Goal: Information Seeking & Learning: Learn about a topic

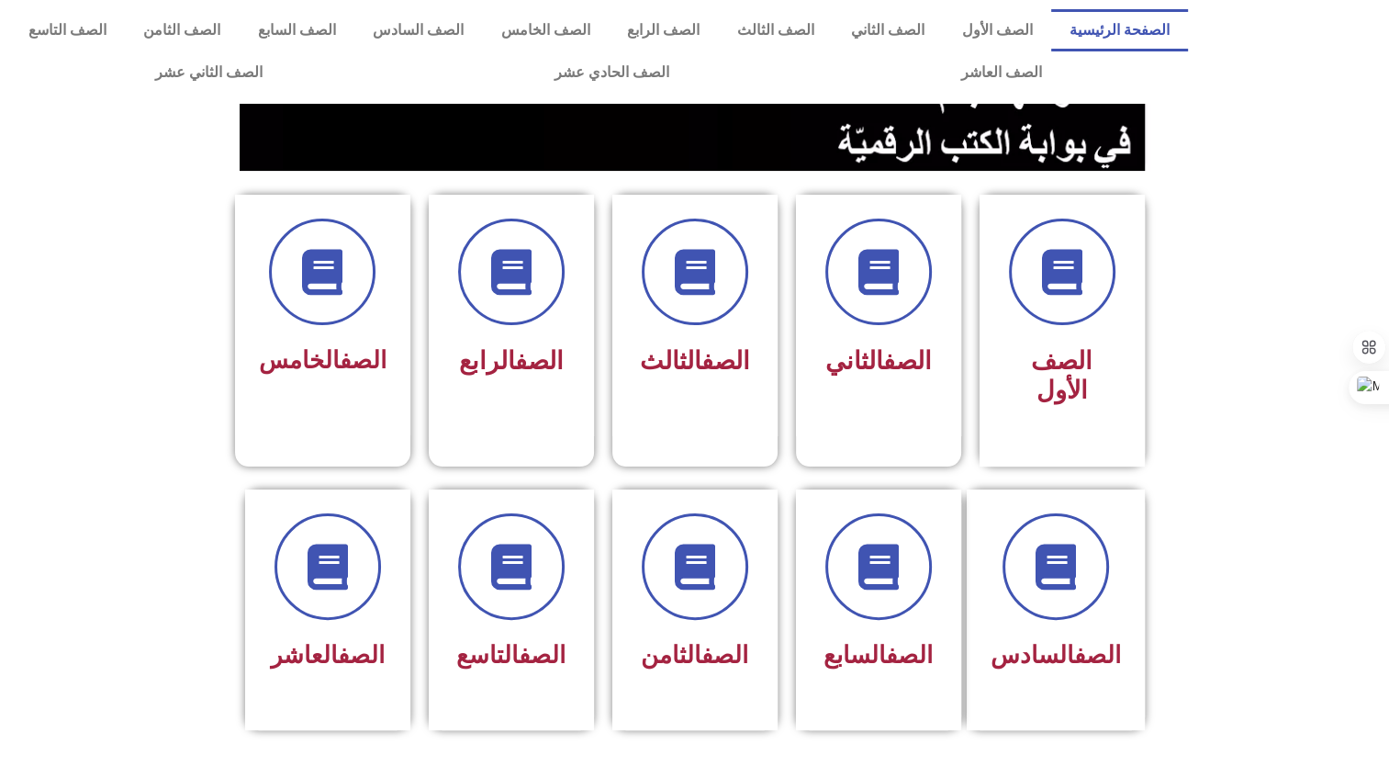
scroll to position [324, 0]
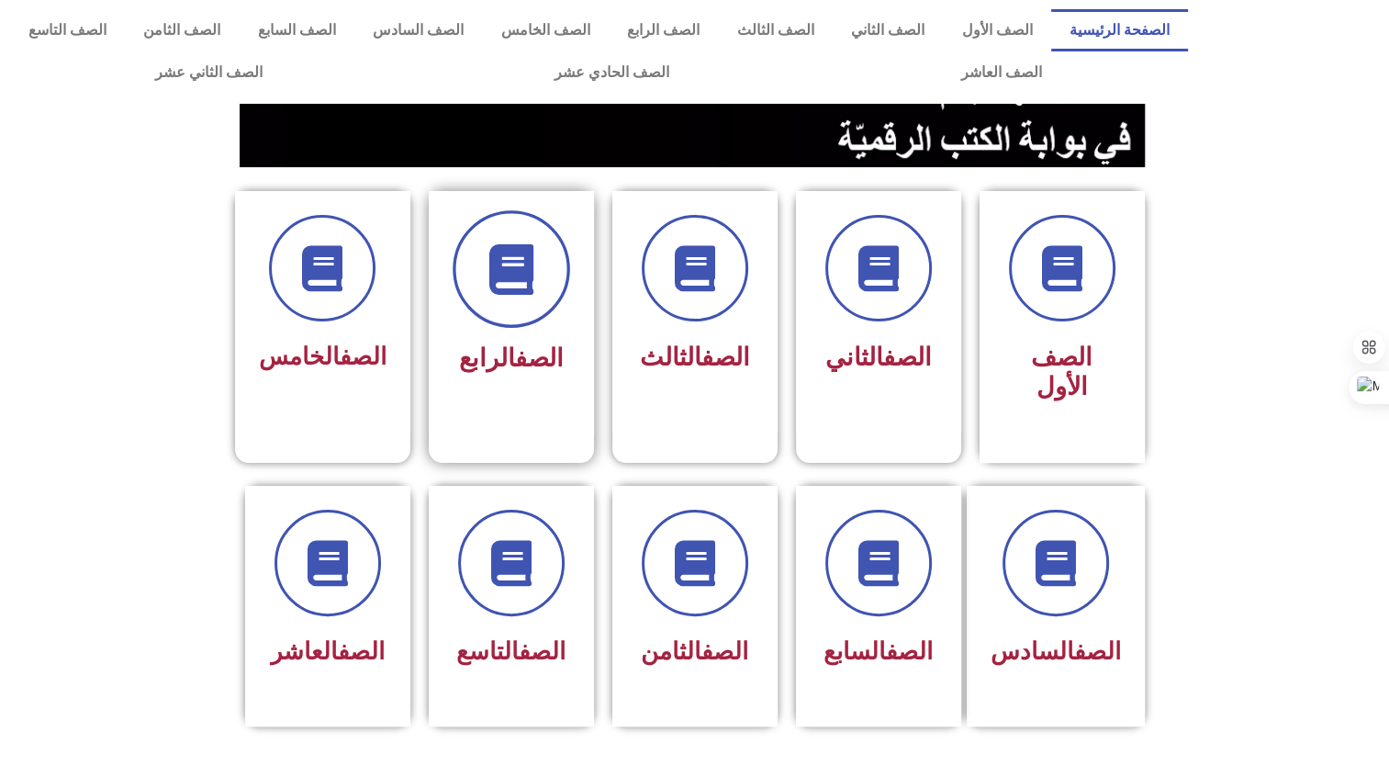
click at [503, 297] on span at bounding box center [512, 269] width 118 height 118
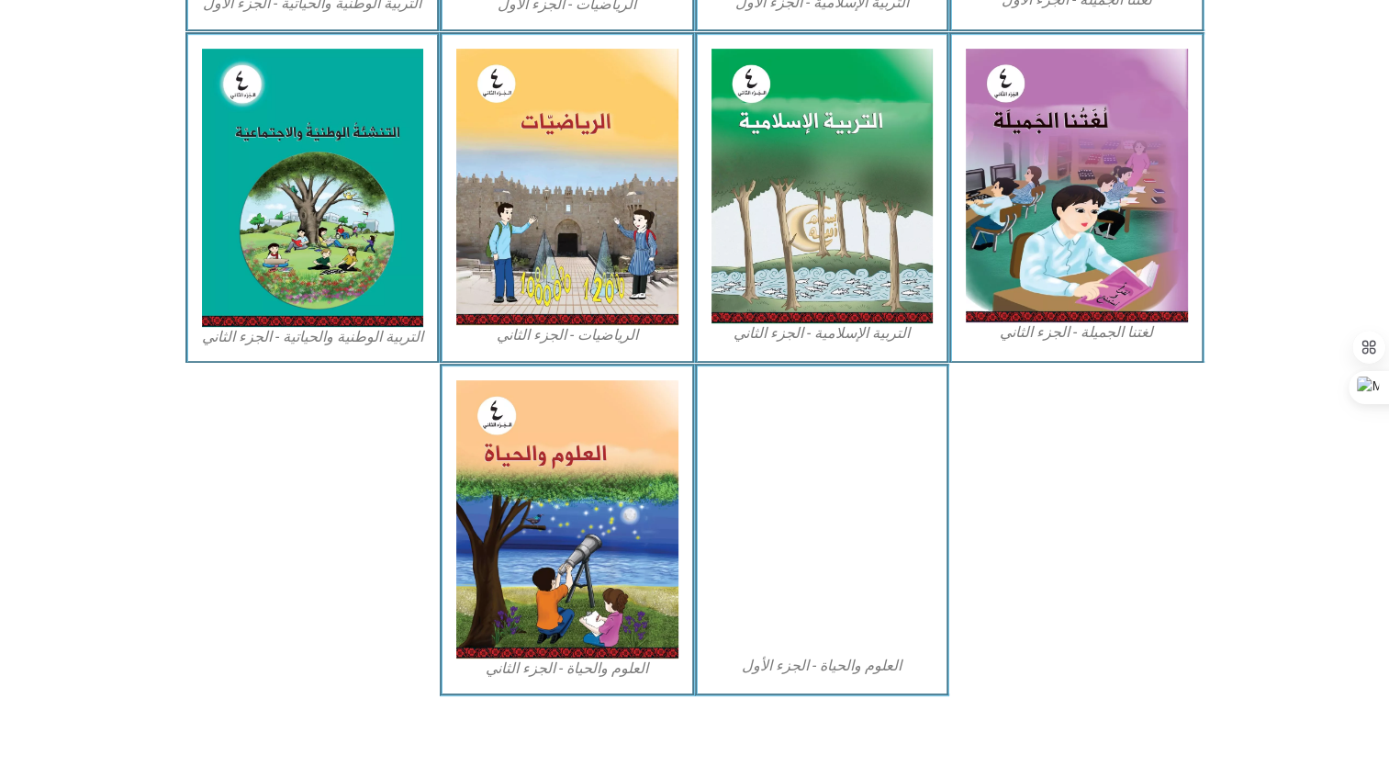
scroll to position [879, 0]
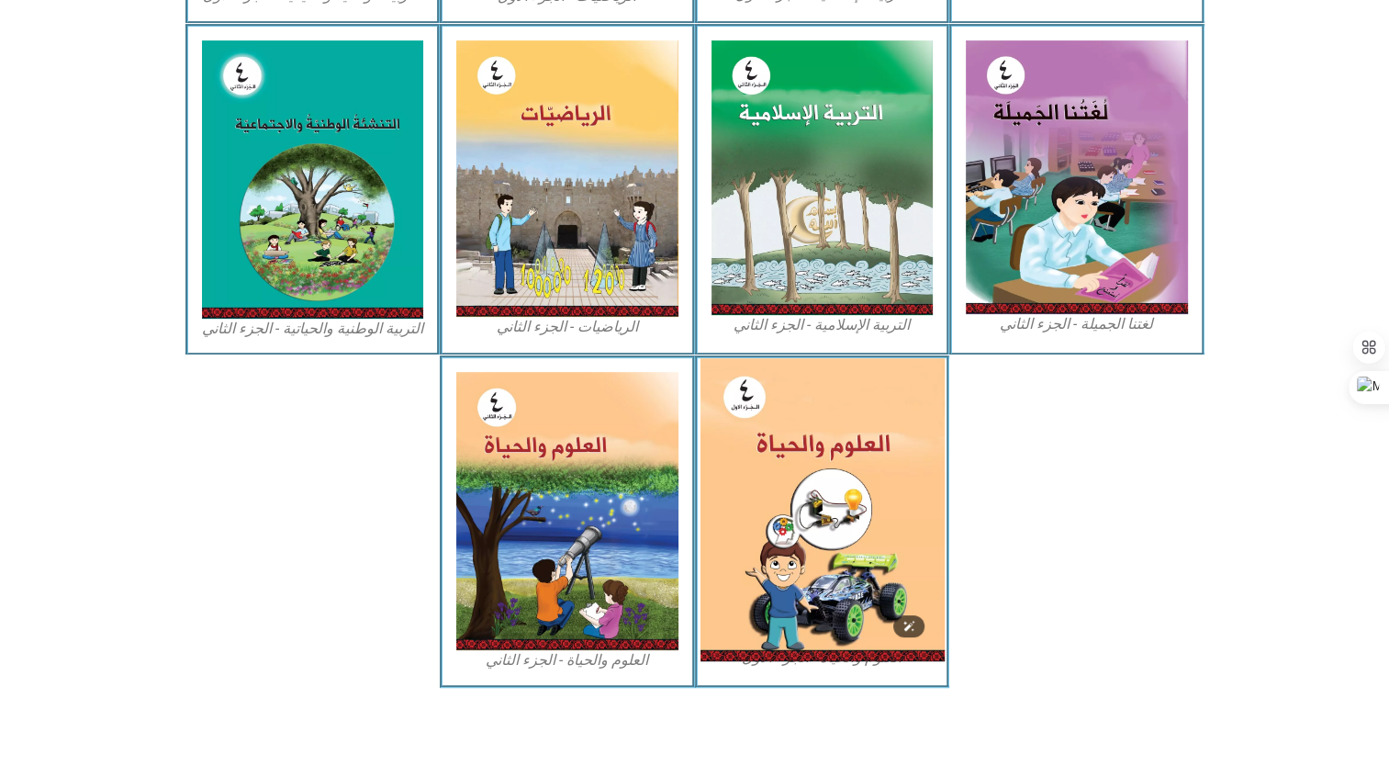
click at [832, 529] on img at bounding box center [822, 509] width 244 height 303
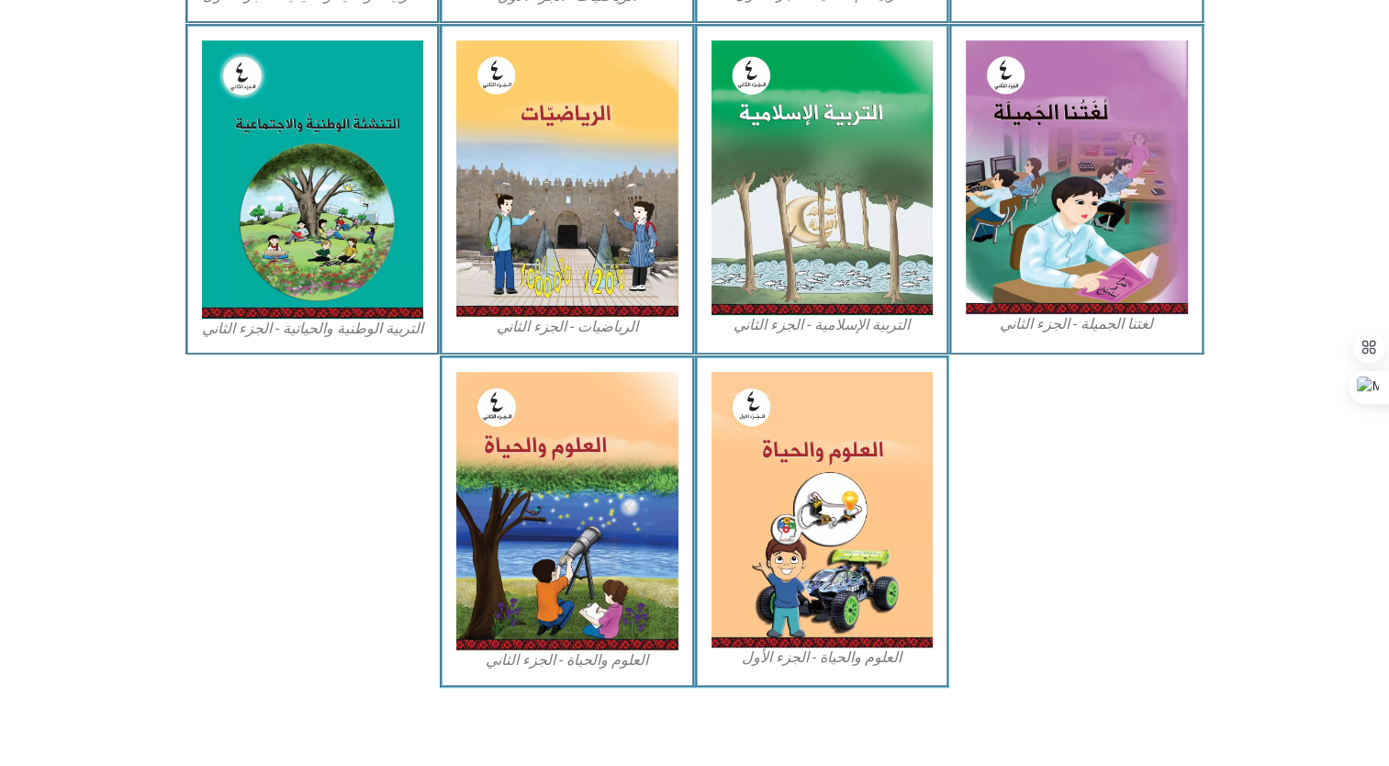
drag, startPoint x: 859, startPoint y: 492, endPoint x: 964, endPoint y: 556, distance: 122.8
click at [964, 556] on div at bounding box center [1076, 520] width 255 height 331
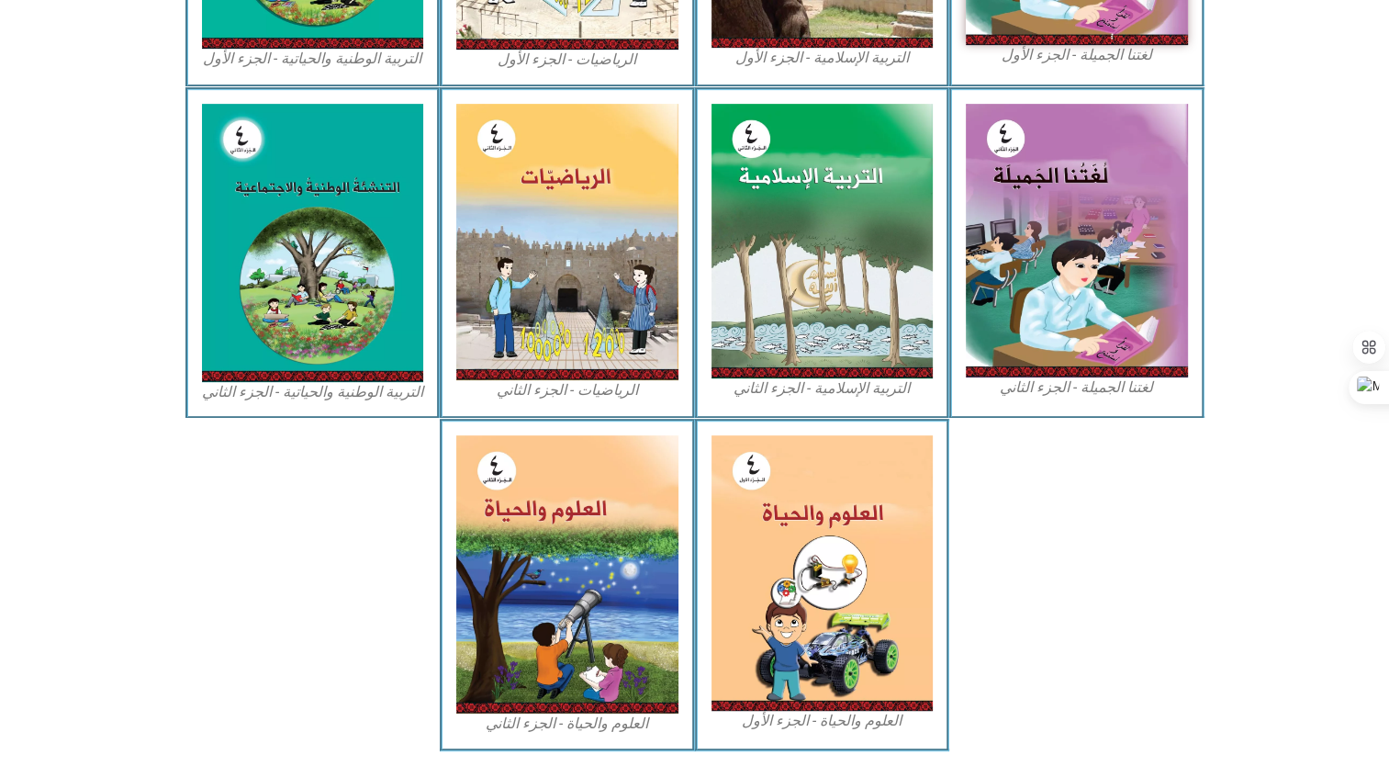
scroll to position [825, 0]
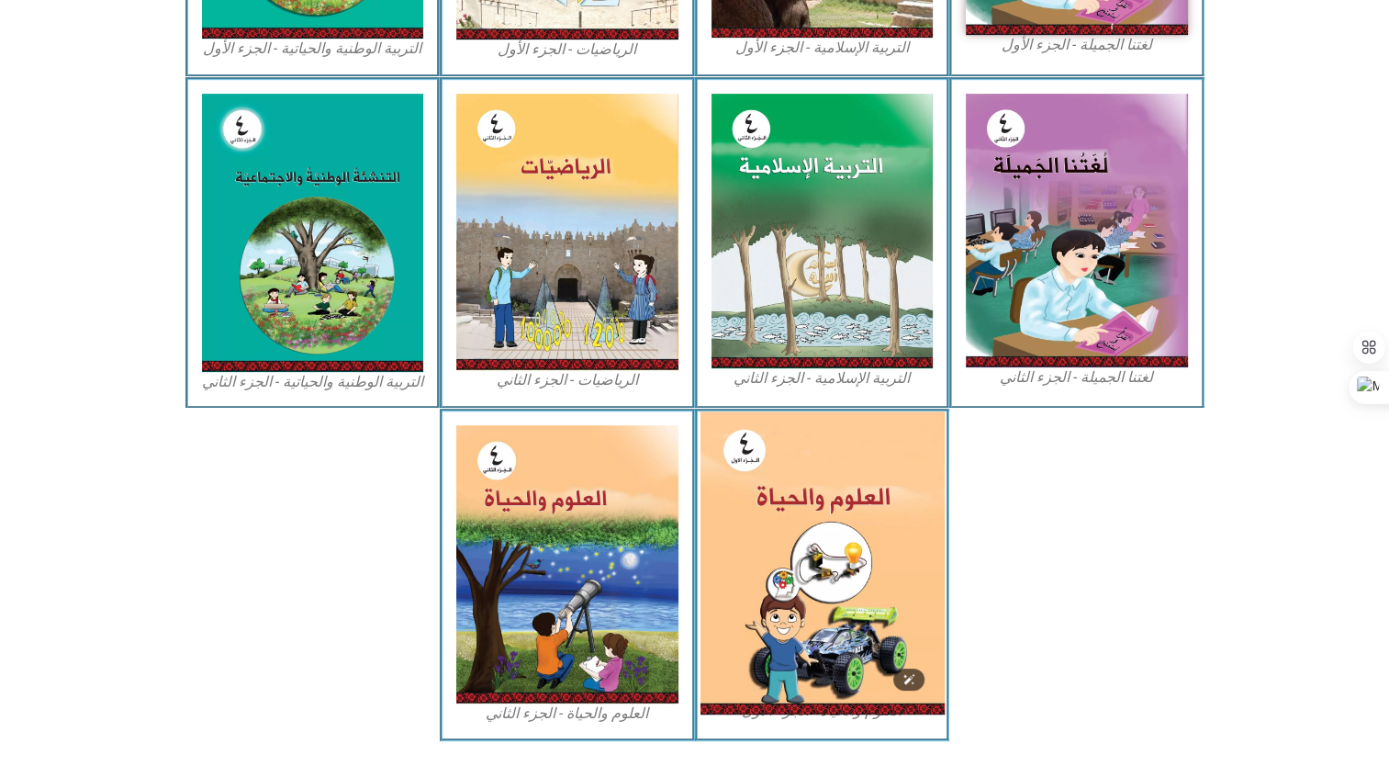
click at [839, 595] on img at bounding box center [822, 562] width 244 height 303
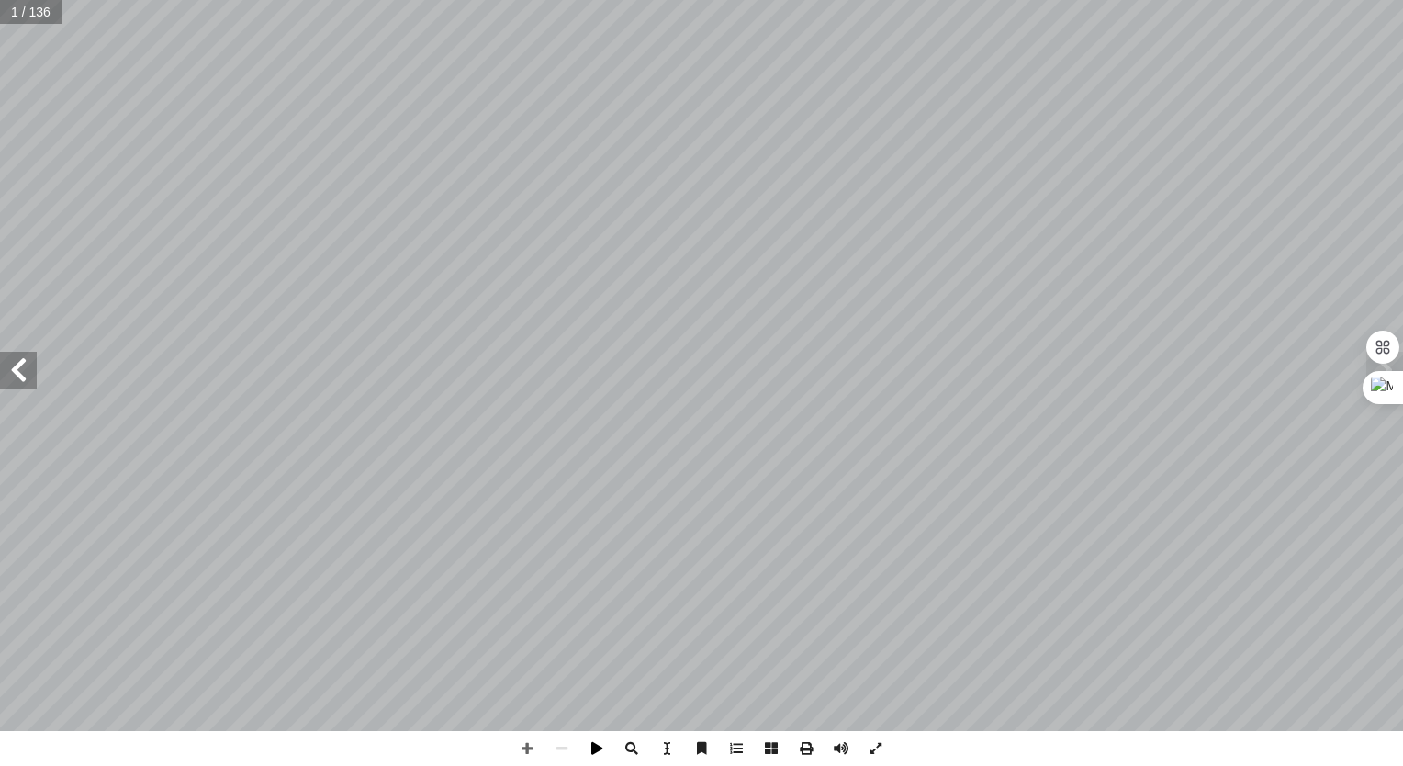
click at [602, 747] on span at bounding box center [596, 748] width 35 height 35
click at [729, 758] on span at bounding box center [736, 748] width 35 height 35
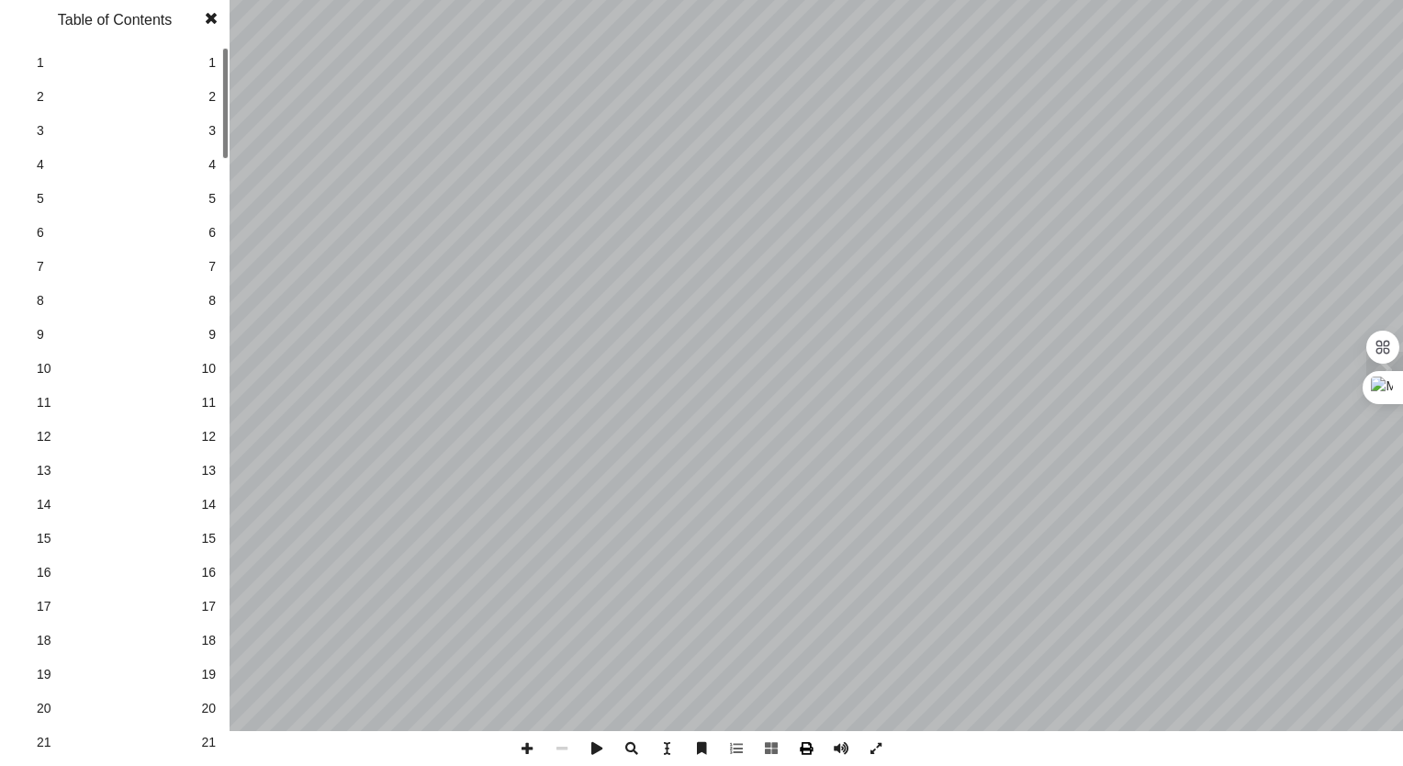
click at [812, 751] on span at bounding box center [806, 748] width 35 height 35
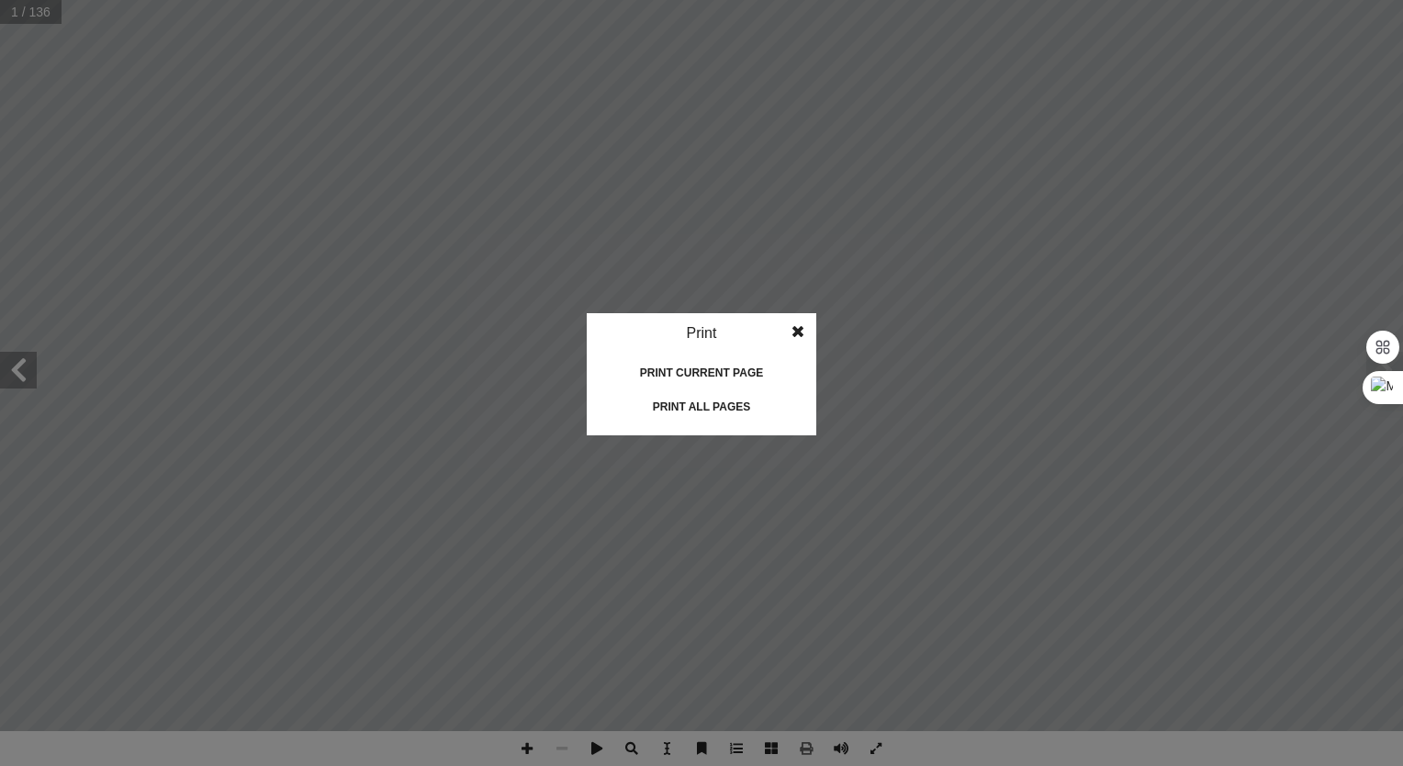
click at [797, 326] on span at bounding box center [797, 331] width 33 height 37
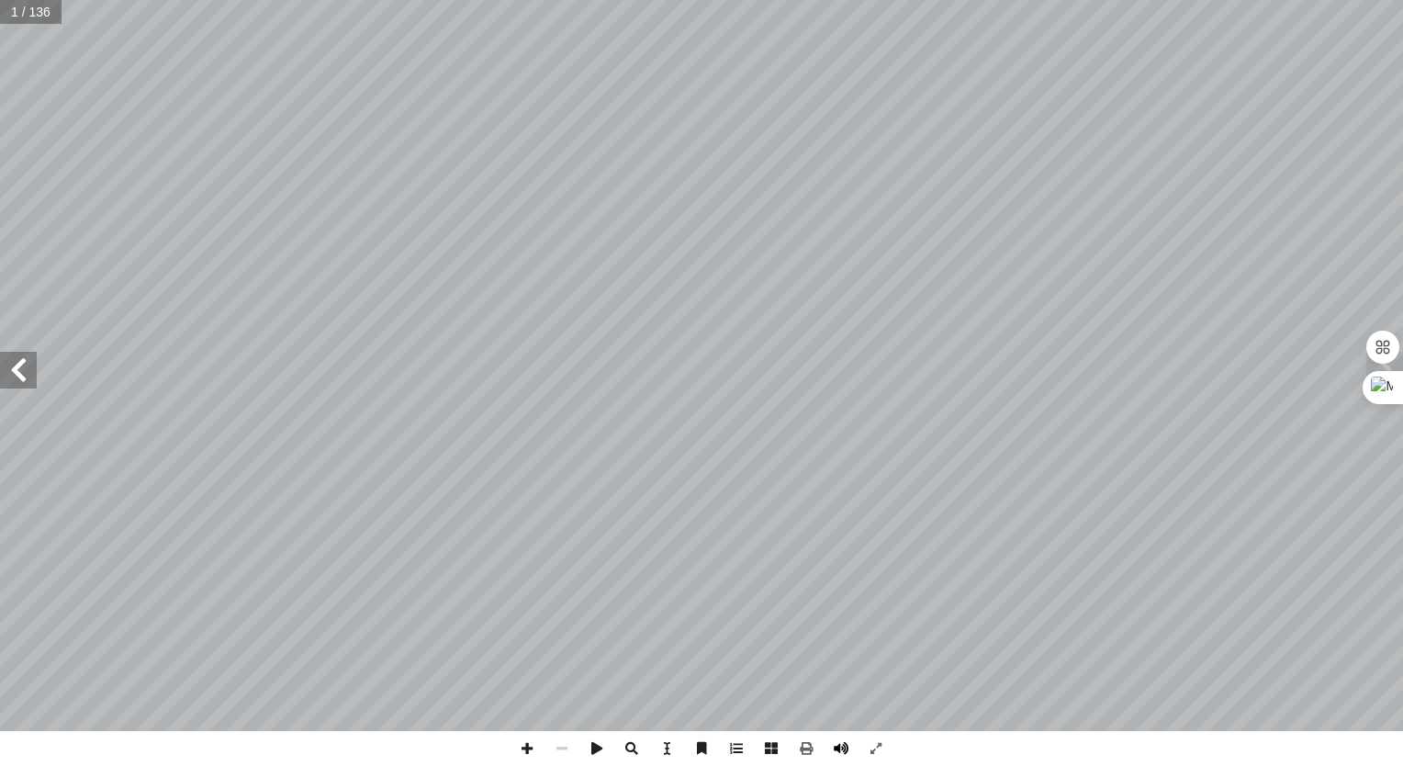
click at [843, 745] on span at bounding box center [840, 748] width 35 height 35
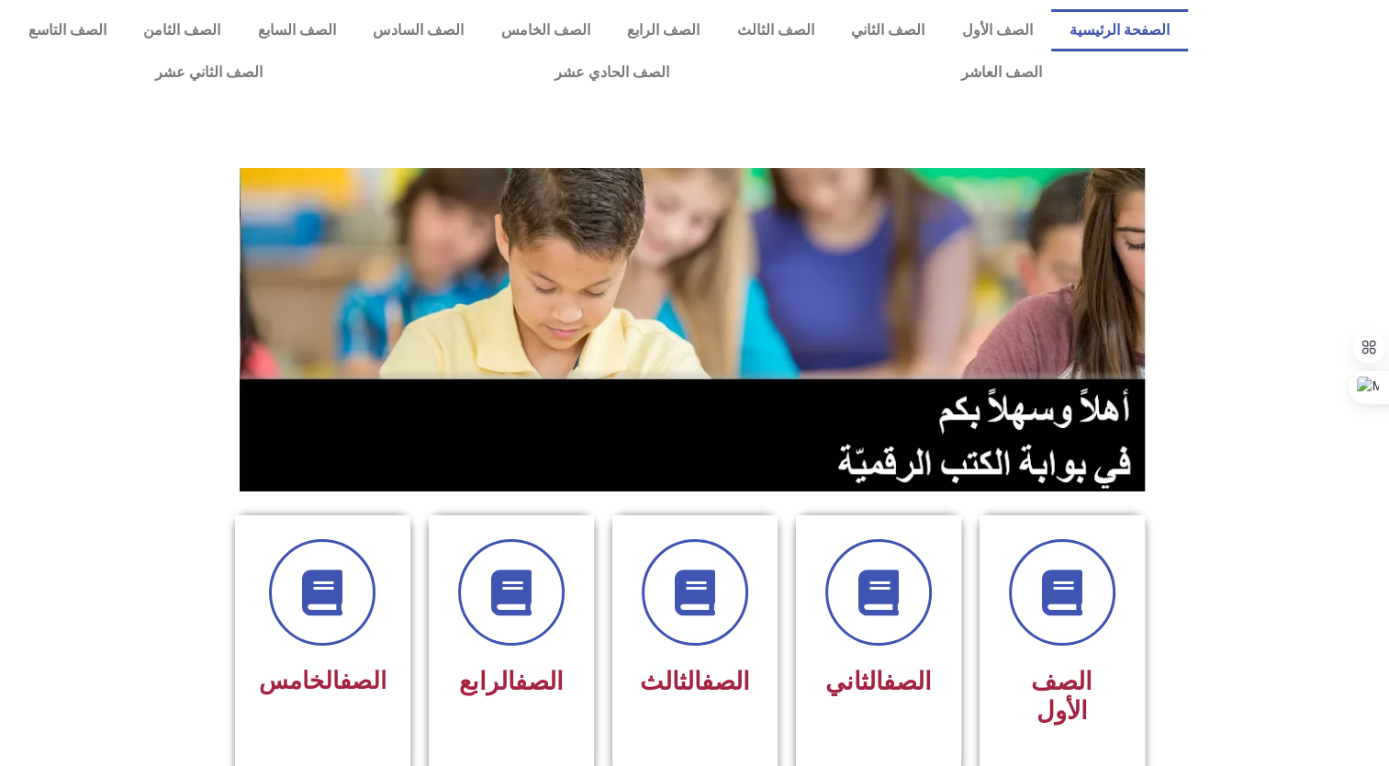
scroll to position [45, 0]
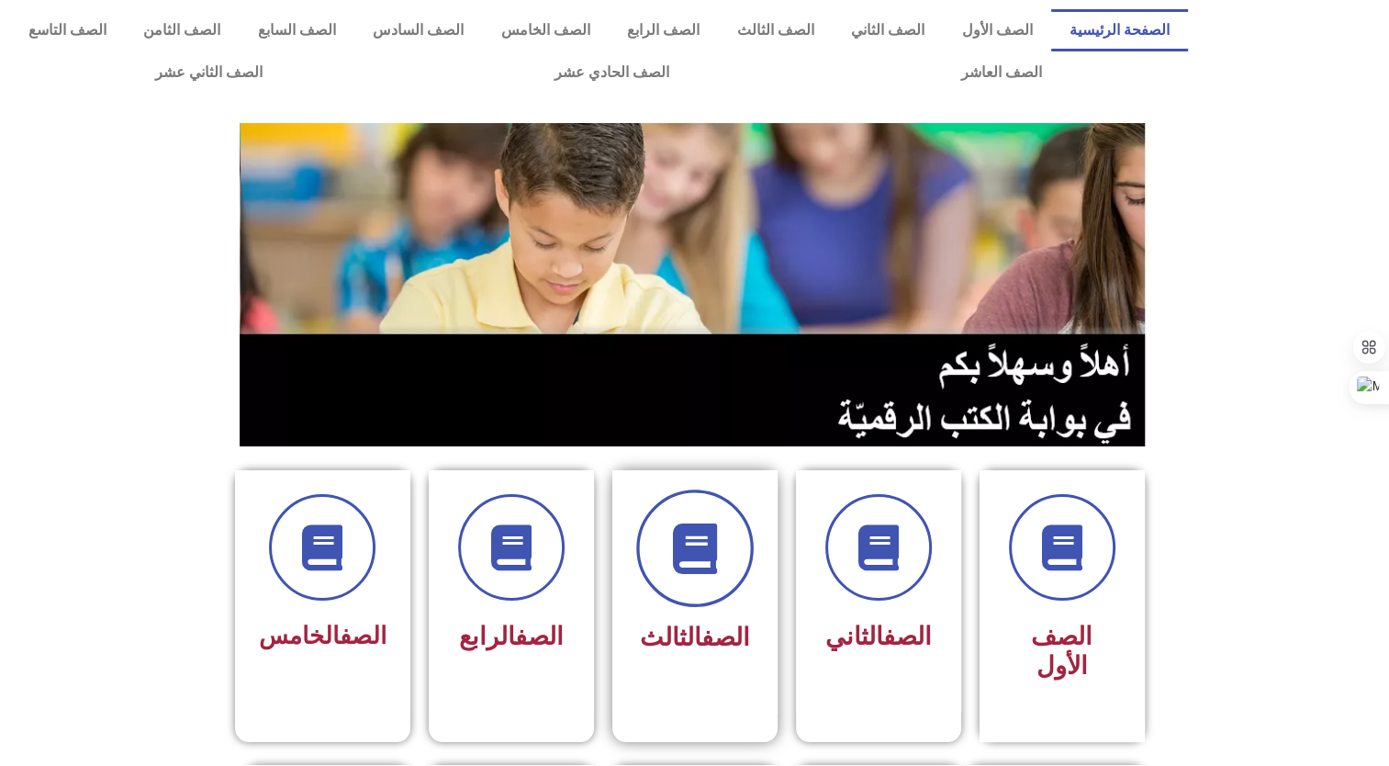
drag, startPoint x: 1043, startPoint y: 544, endPoint x: 688, endPoint y: 564, distance: 355.8
click at [688, 564] on icon at bounding box center [694, 548] width 50 height 50
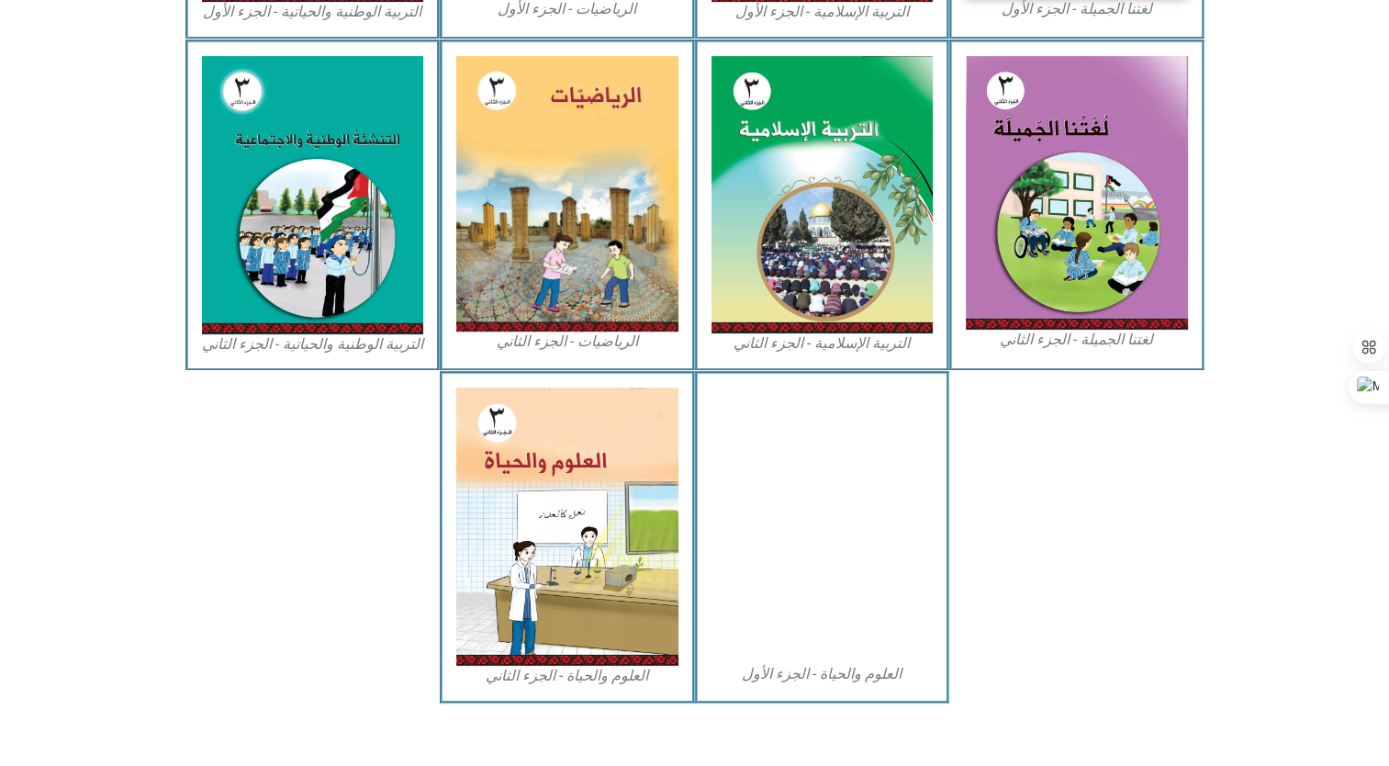
scroll to position [875, 0]
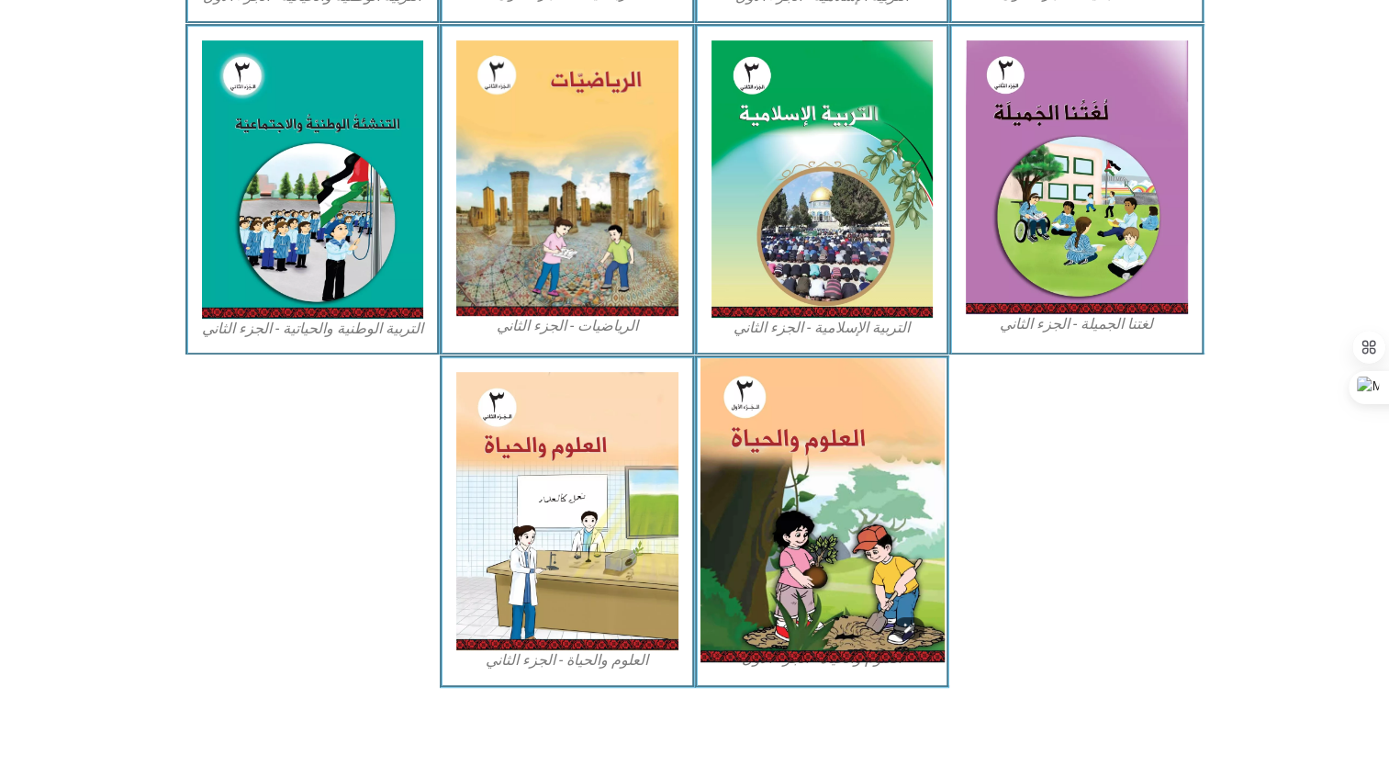
click at [863, 548] on img at bounding box center [822, 510] width 244 height 304
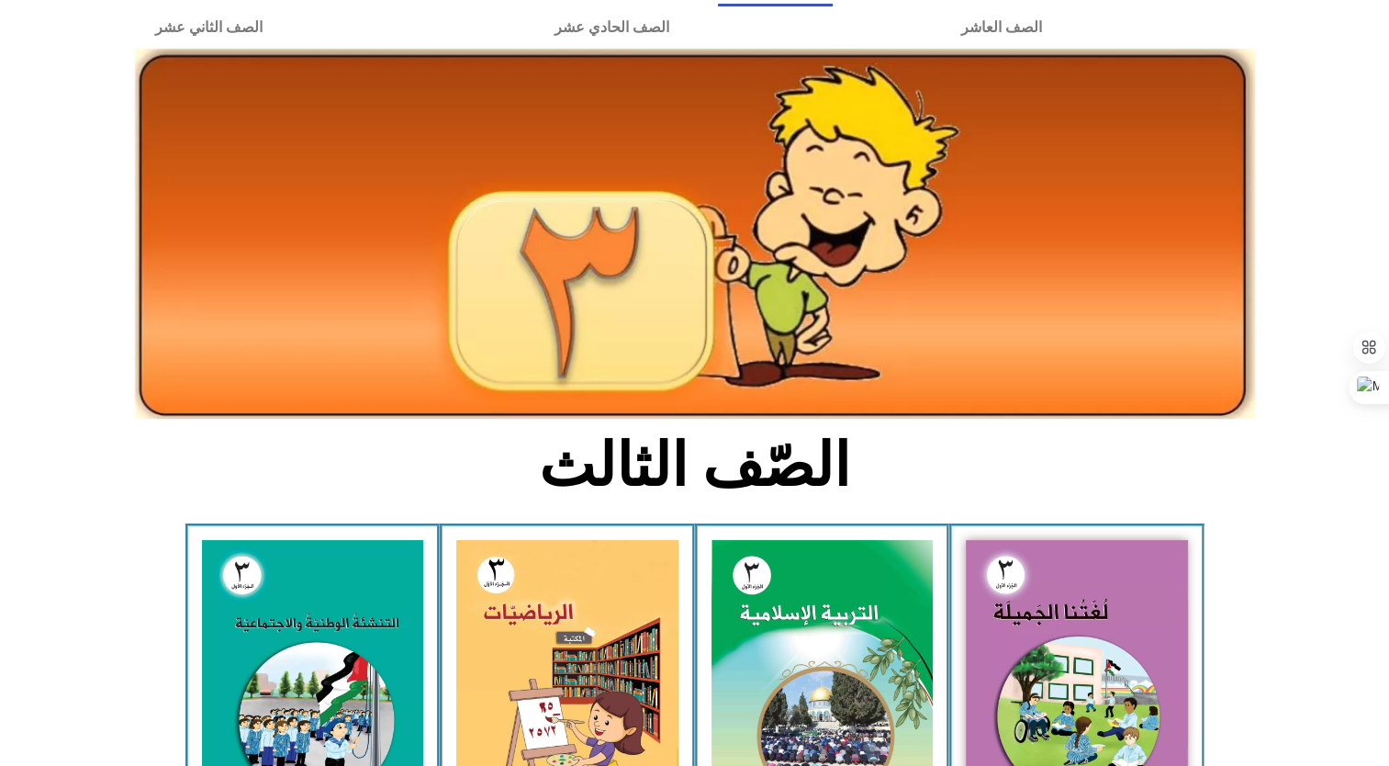
scroll to position [0, 0]
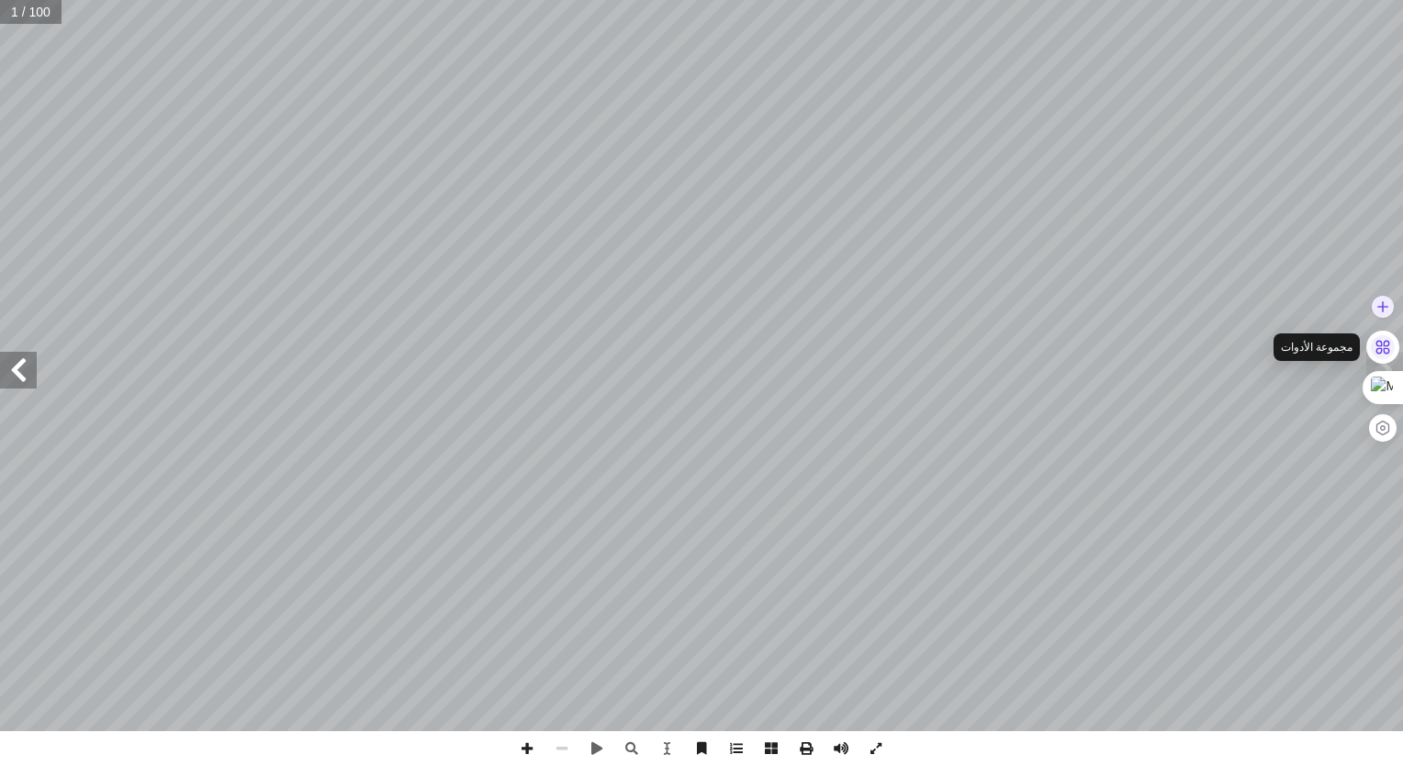
click at [1386, 351] on icon at bounding box center [1382, 347] width 17 height 17
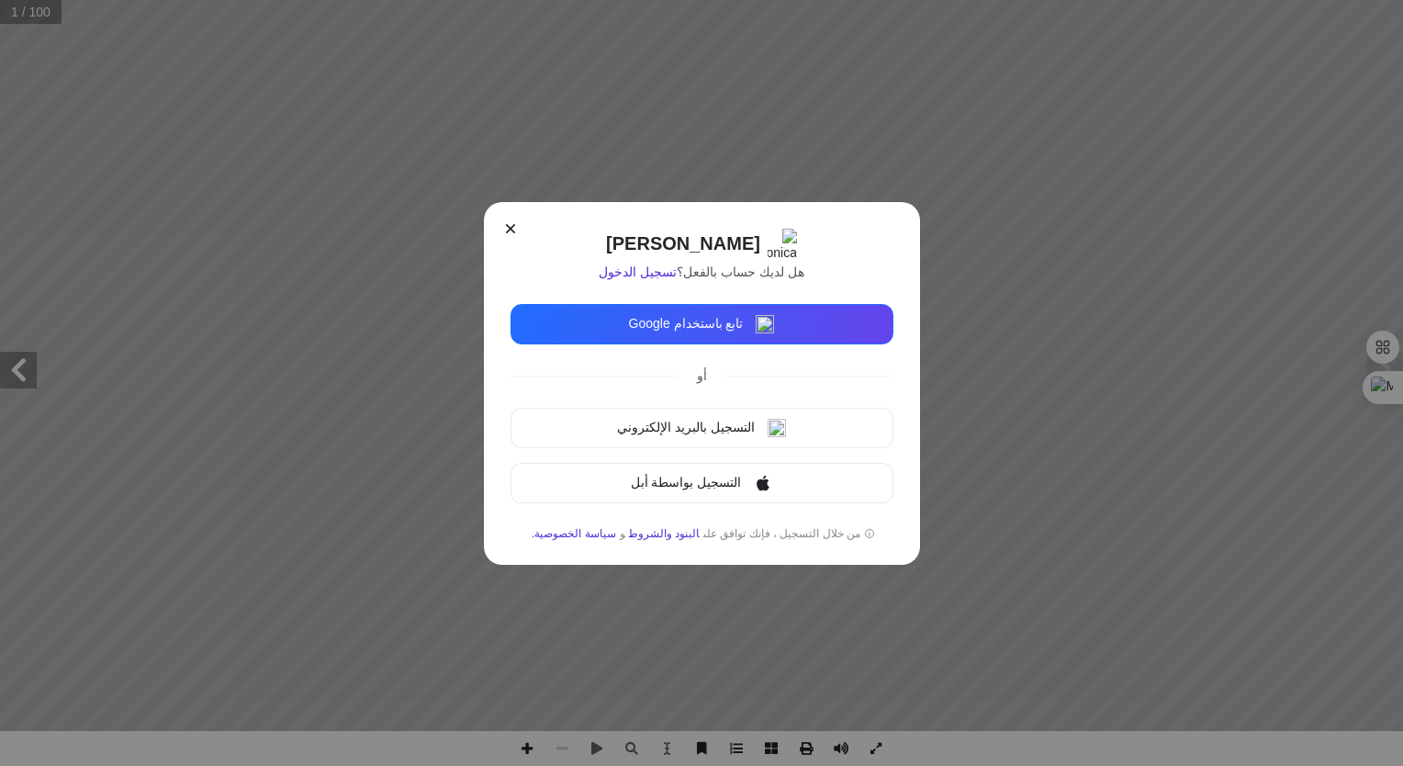
click at [1243, 548] on div "[PERSON_NAME] هل لديك حساب بالفعل؟ تسجيل الدخول تابع باستخدام Google أو التسجيل…" at bounding box center [701, 383] width 1403 height 766
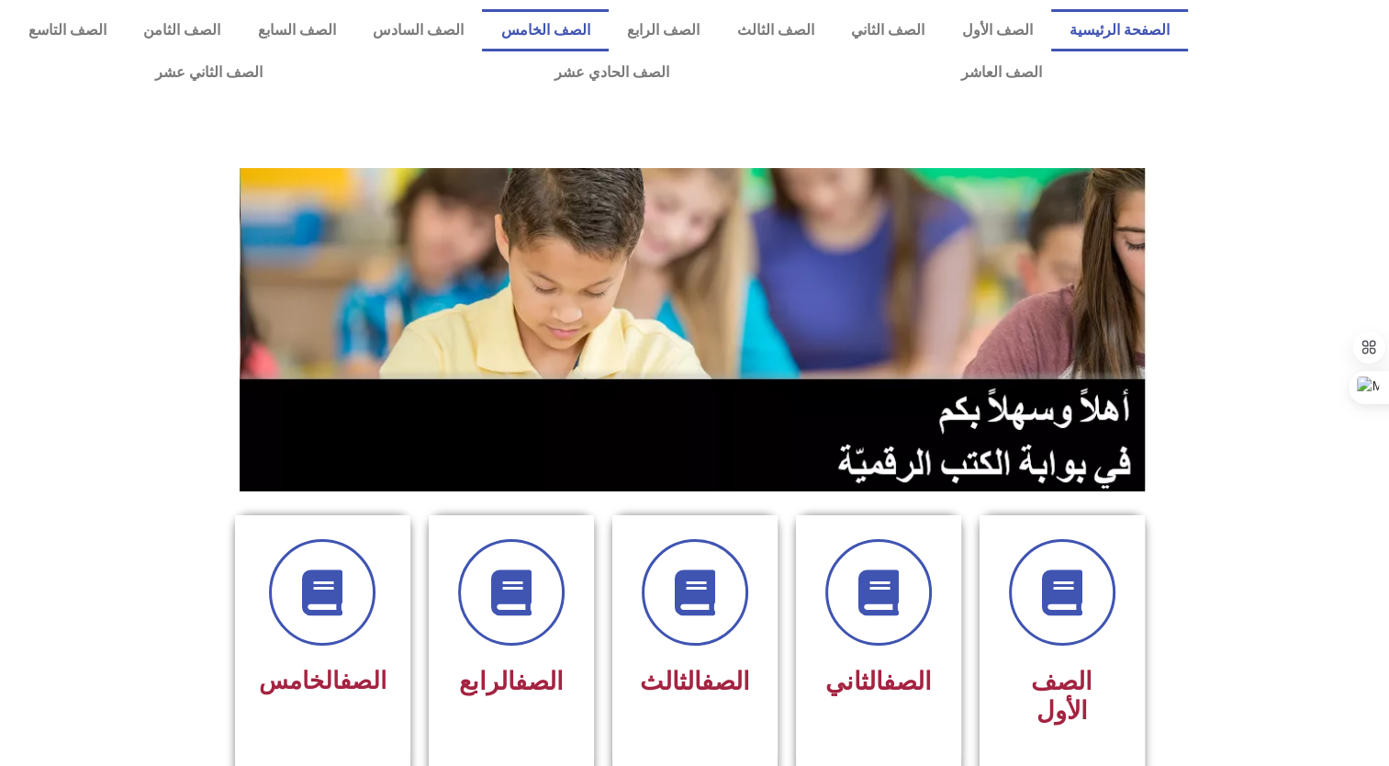
click at [609, 32] on link "الصف الخامس" at bounding box center [545, 30] width 127 height 42
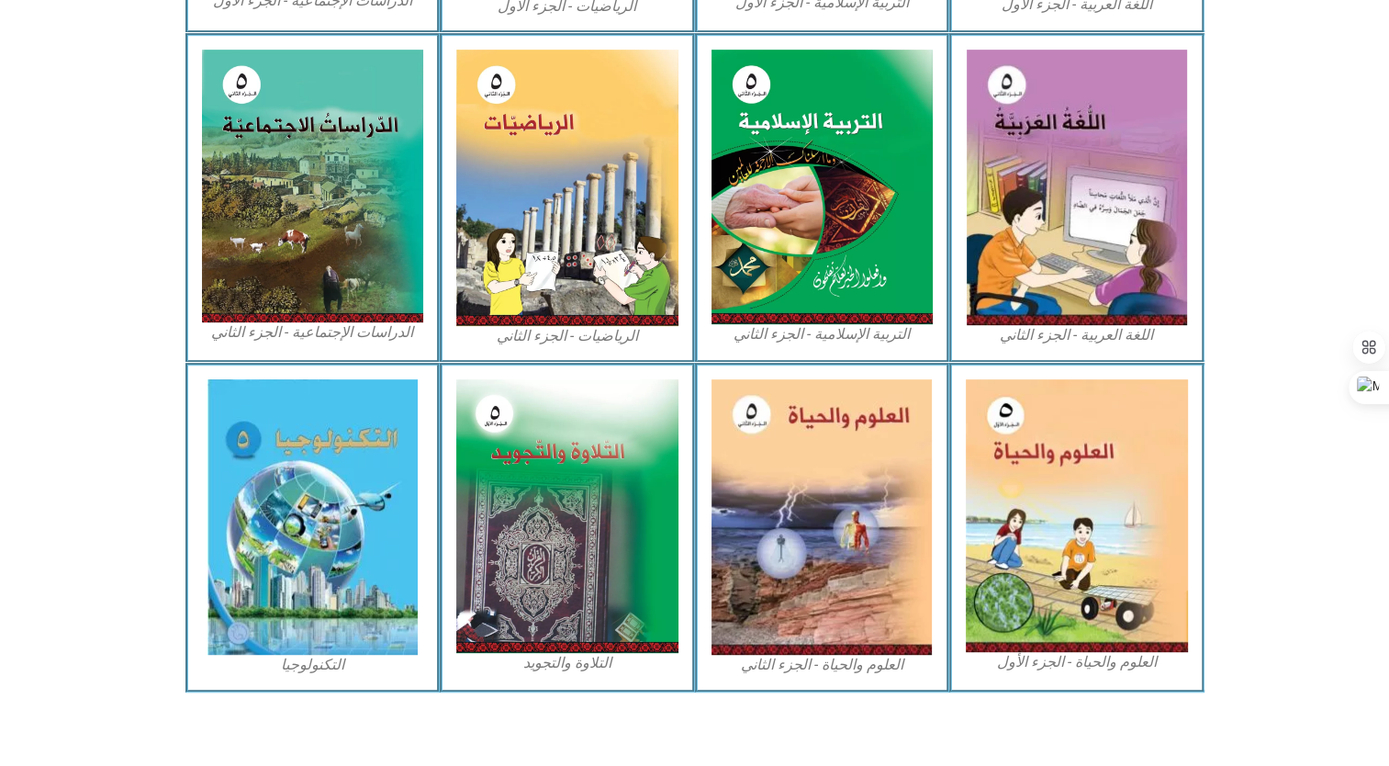
scroll to position [878, 0]
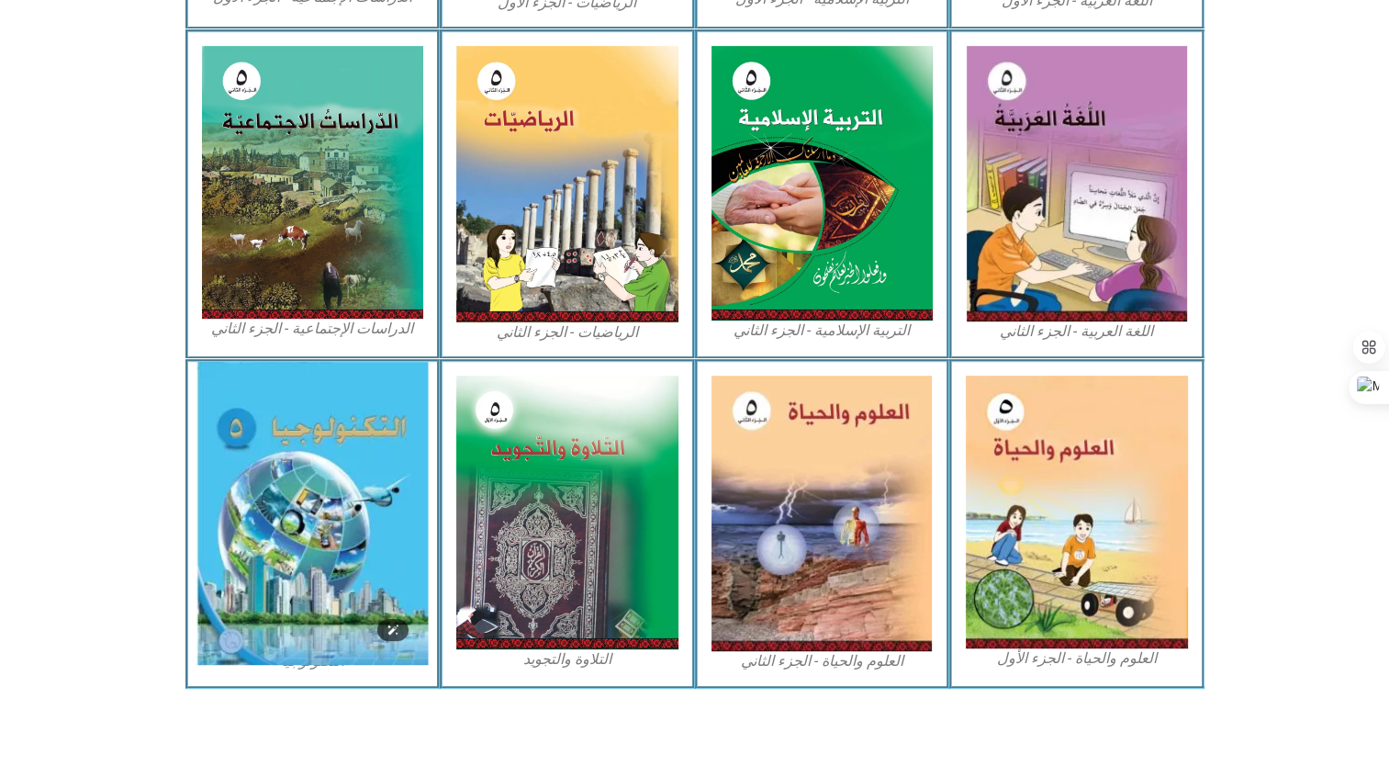
drag, startPoint x: 353, startPoint y: 402, endPoint x: 402, endPoint y: 409, distance: 50.1
click at [402, 409] on img at bounding box center [311, 513] width 231 height 303
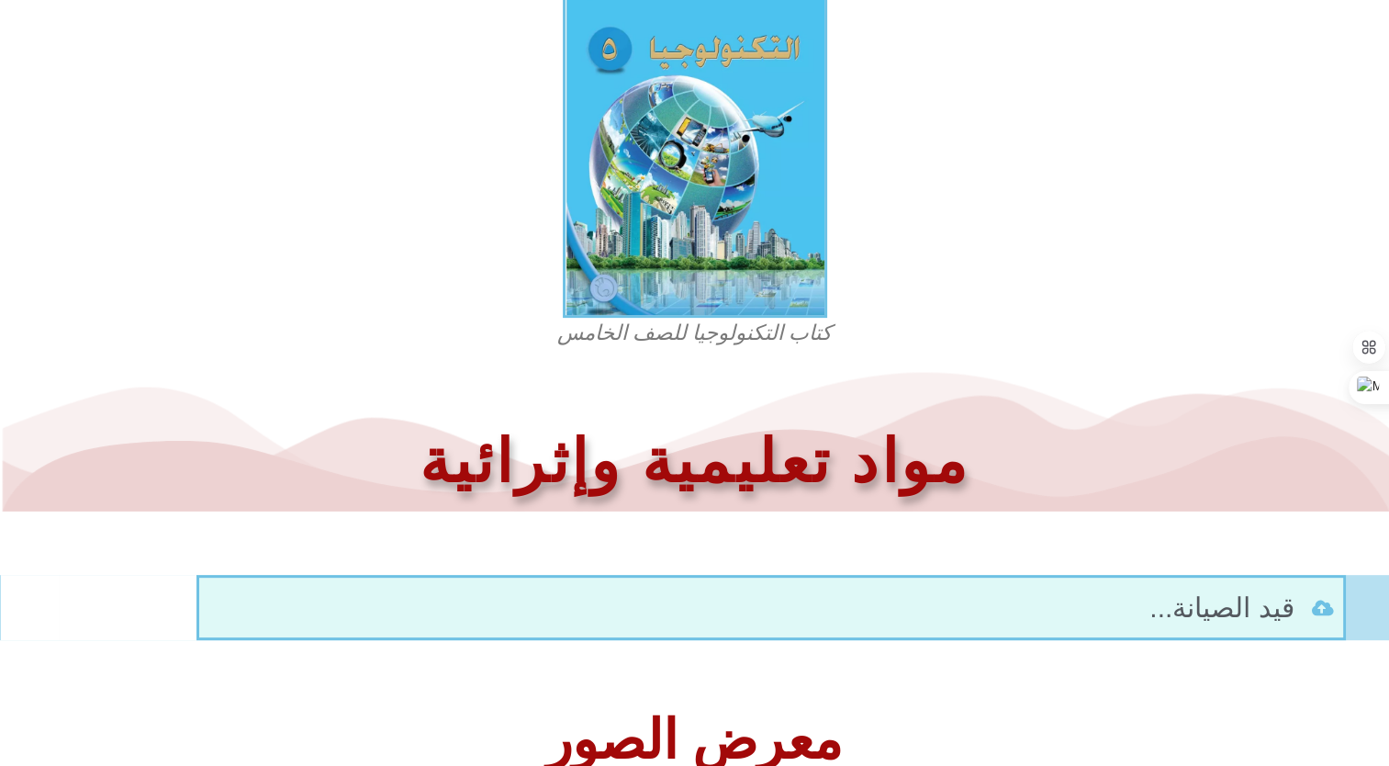
scroll to position [599, 0]
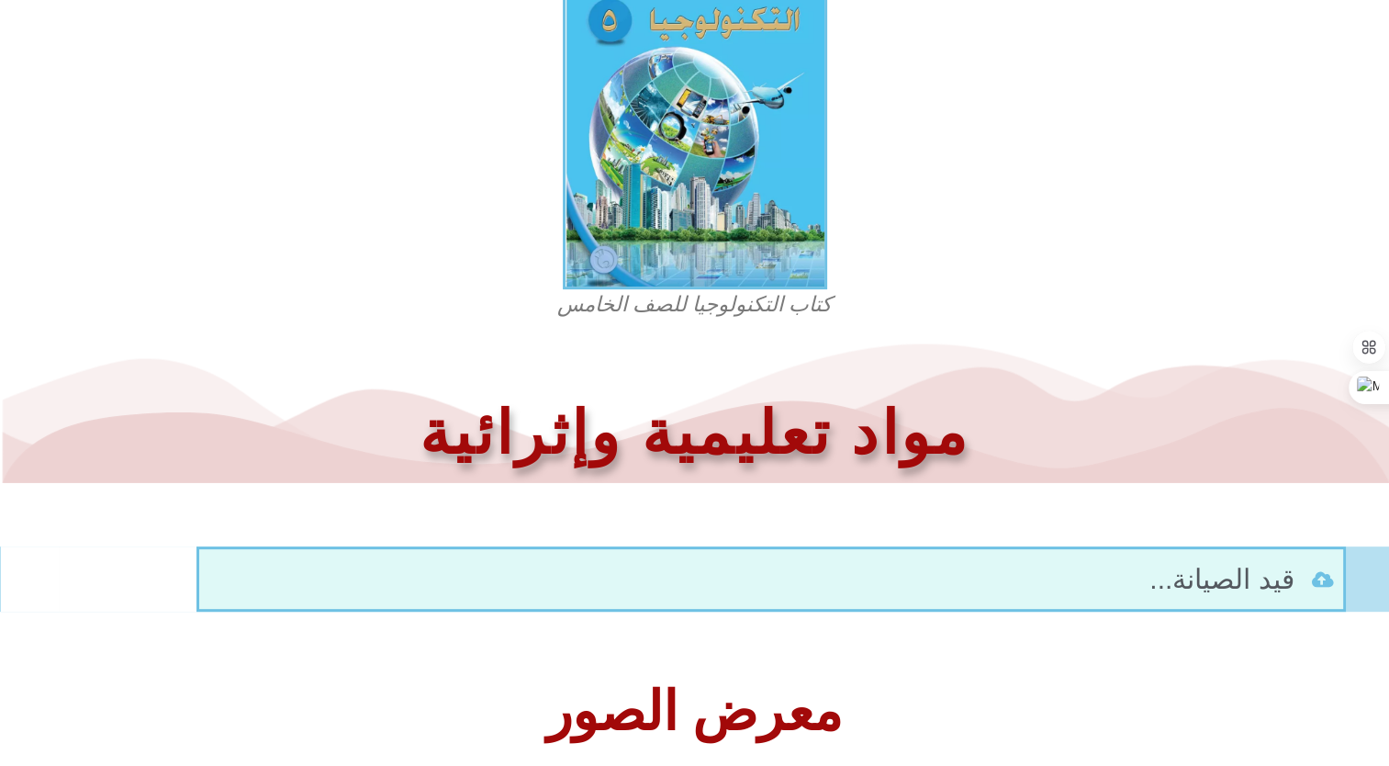
click at [1245, 566] on span "قيد الصيانة..." at bounding box center [1223, 578] width 149 height 41
click at [1322, 575] on icon at bounding box center [1324, 578] width 22 height 17
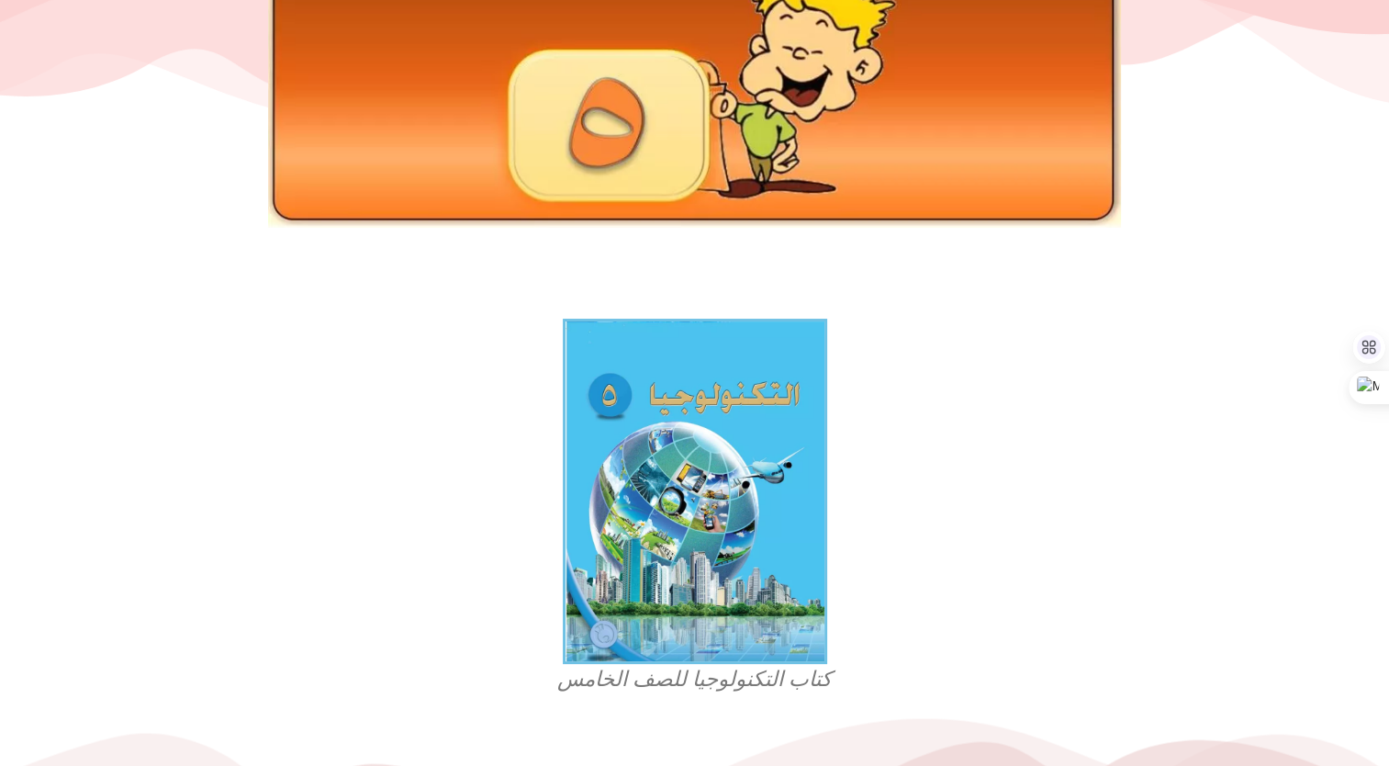
scroll to position [224, 0]
click at [756, 694] on figcaption "كتاب التكنولوجيا للصف الخامس" at bounding box center [695, 680] width 441 height 29
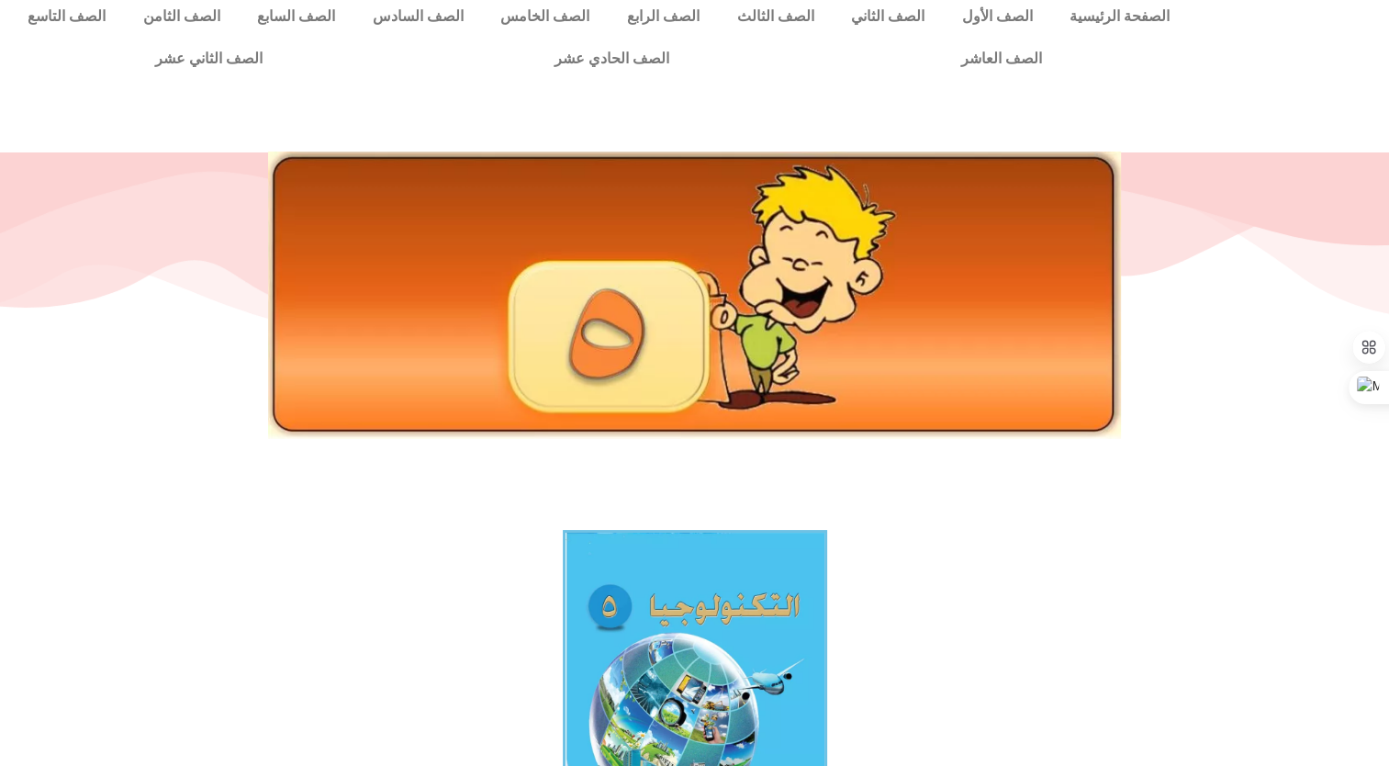
scroll to position [0, 0]
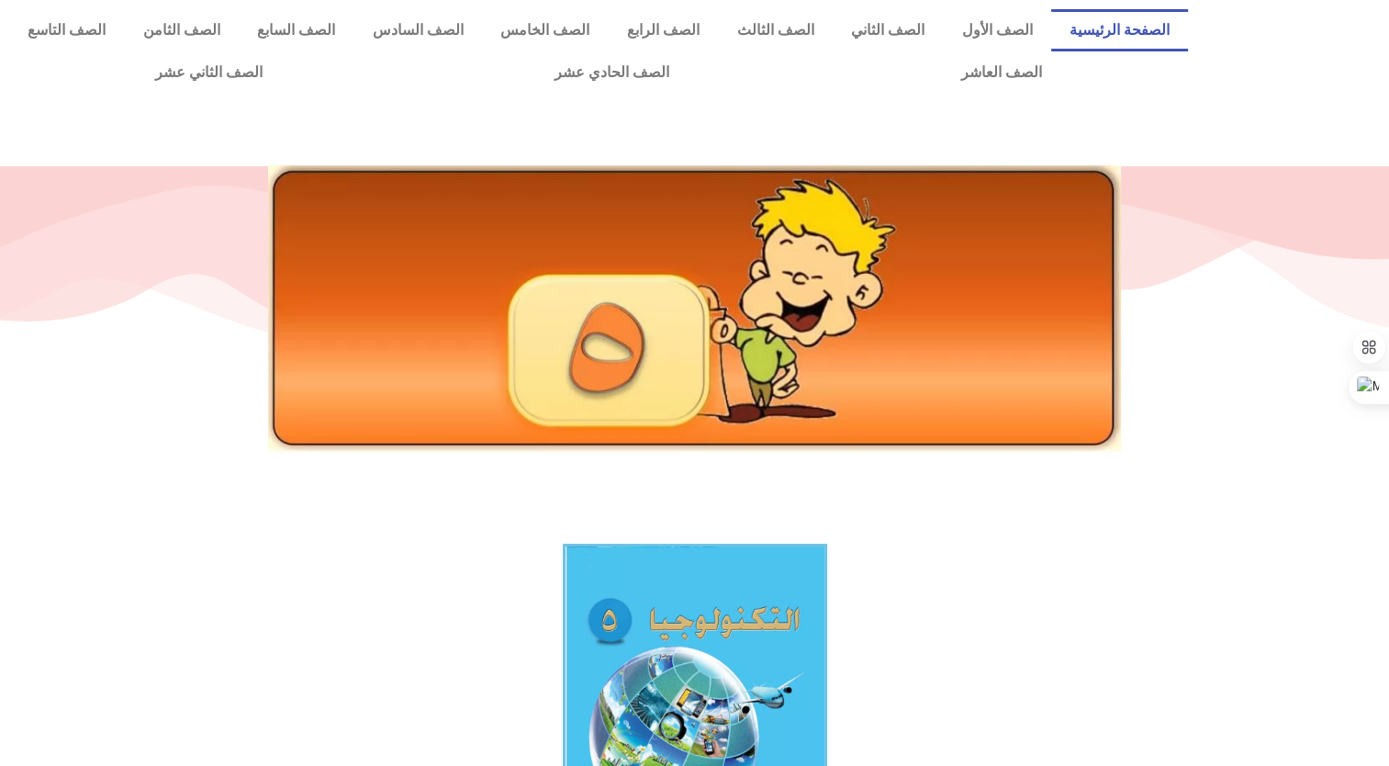
click at [1146, 40] on link "الصفحة الرئيسية" at bounding box center [1120, 30] width 138 height 42
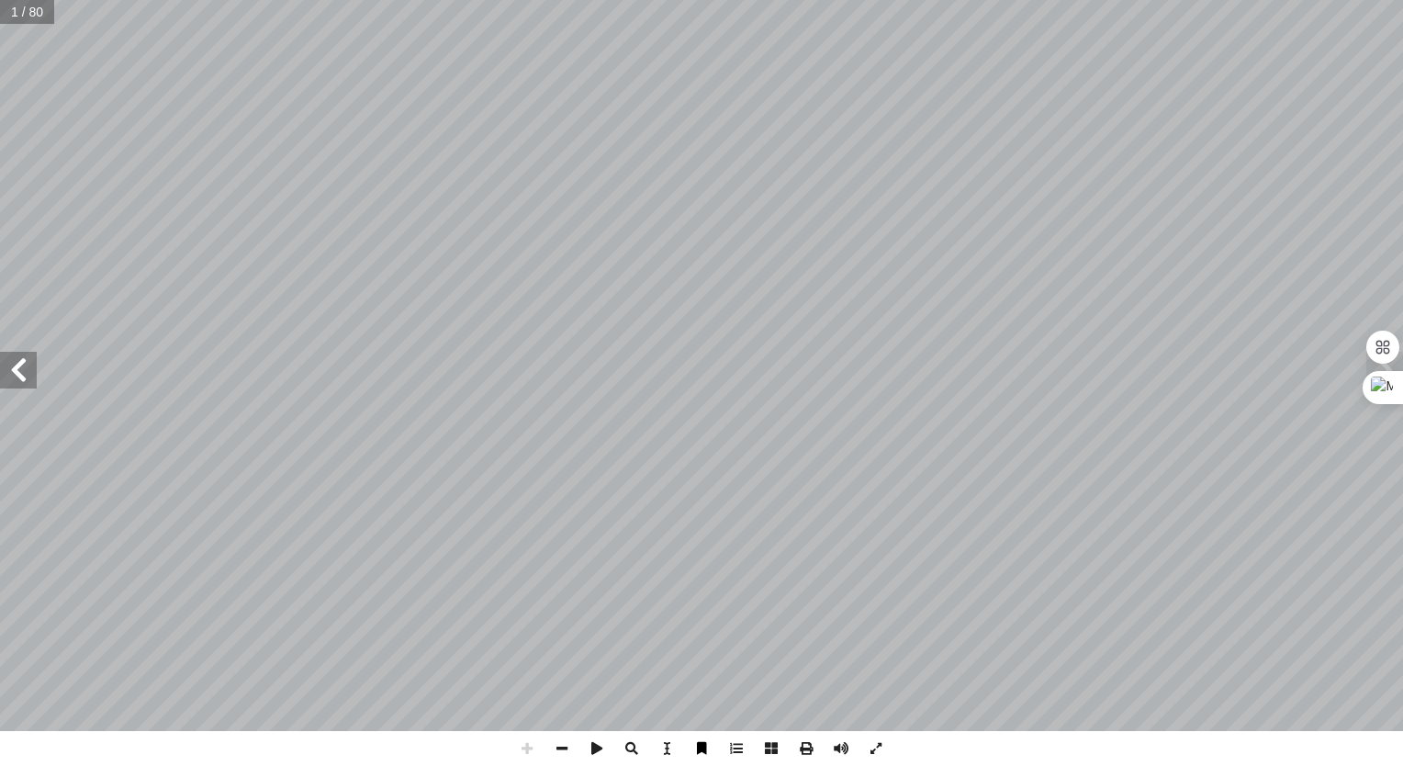
click at [700, 755] on span at bounding box center [701, 748] width 35 height 35
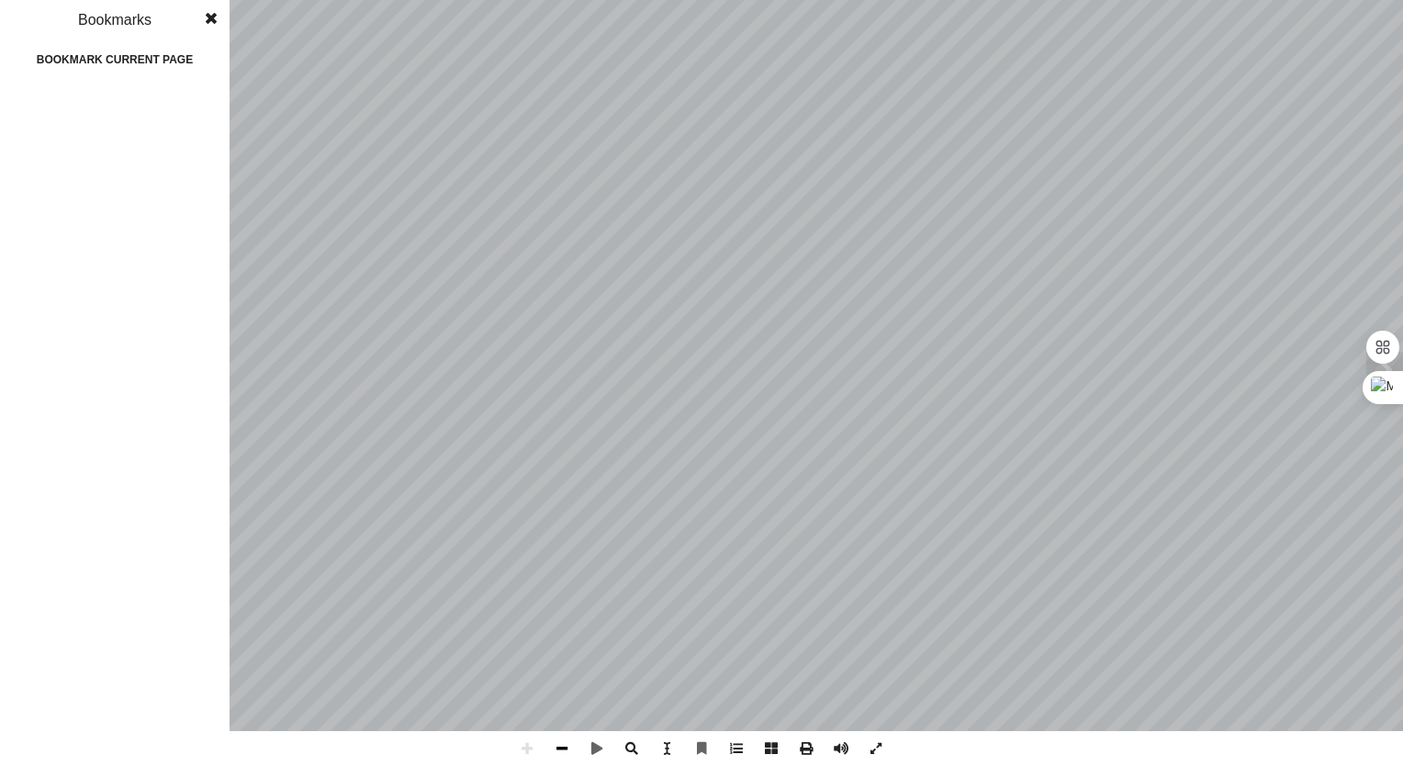
click at [564, 755] on span at bounding box center [561, 748] width 35 height 35
click at [699, 755] on span at bounding box center [701, 748] width 35 height 35
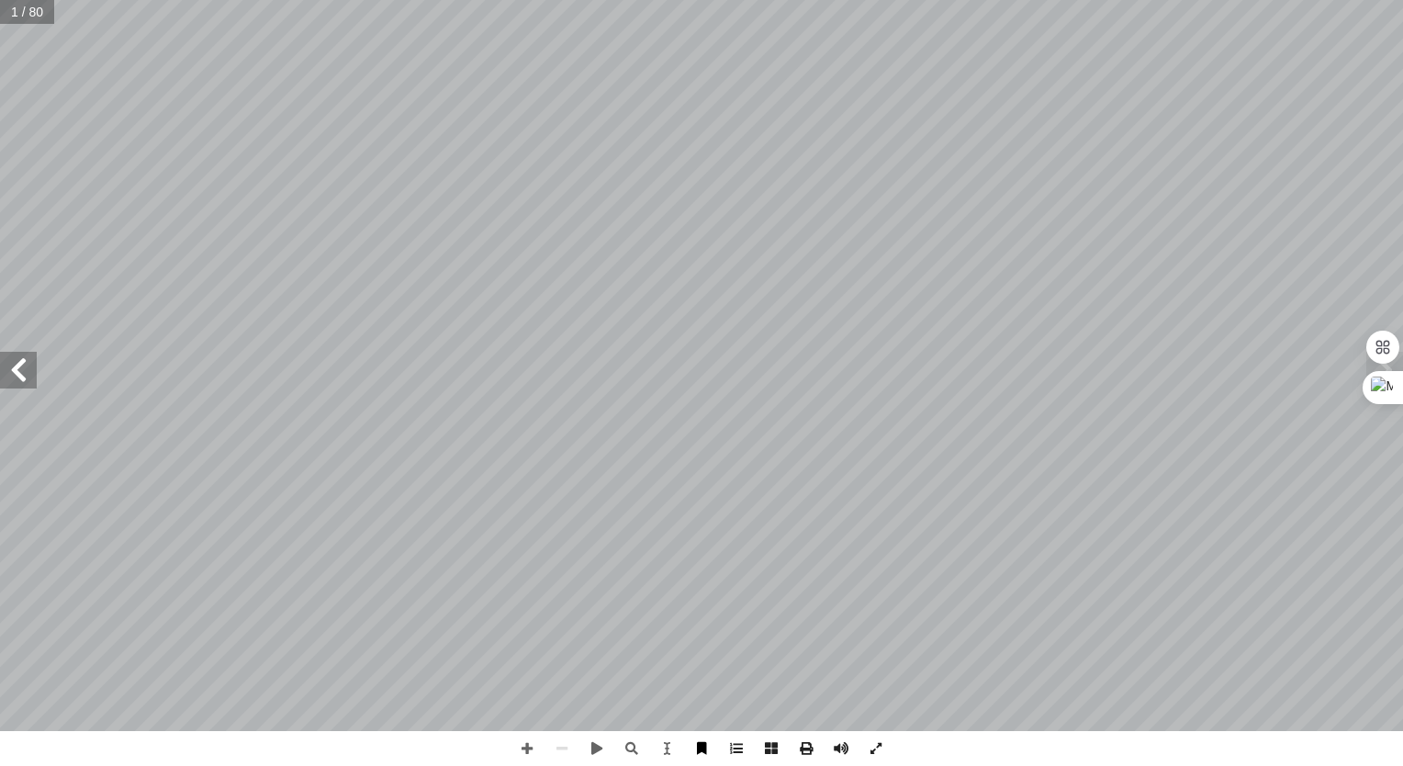
click at [701, 743] on span at bounding box center [701, 748] width 35 height 35
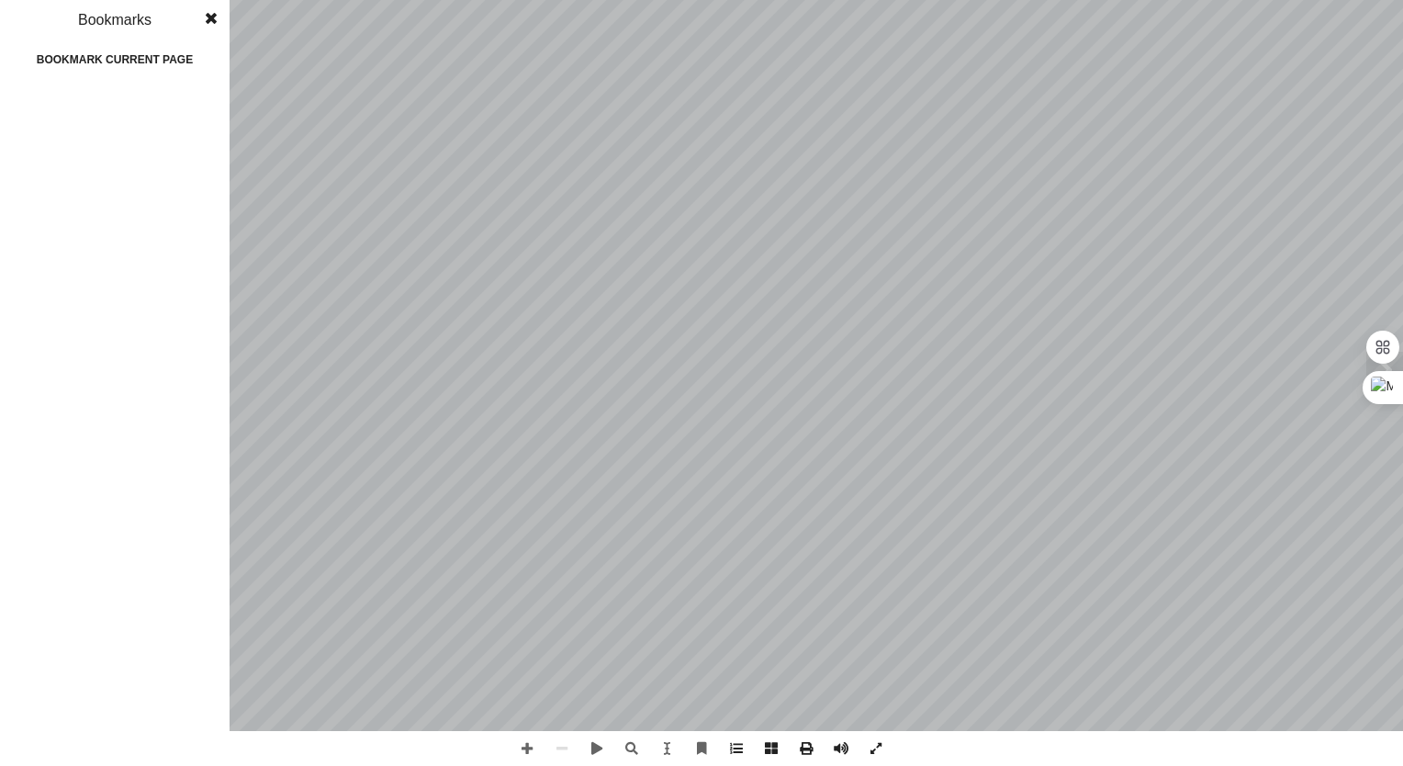
click at [185, 57] on div "Bookmark current page" at bounding box center [115, 59] width 184 height 29
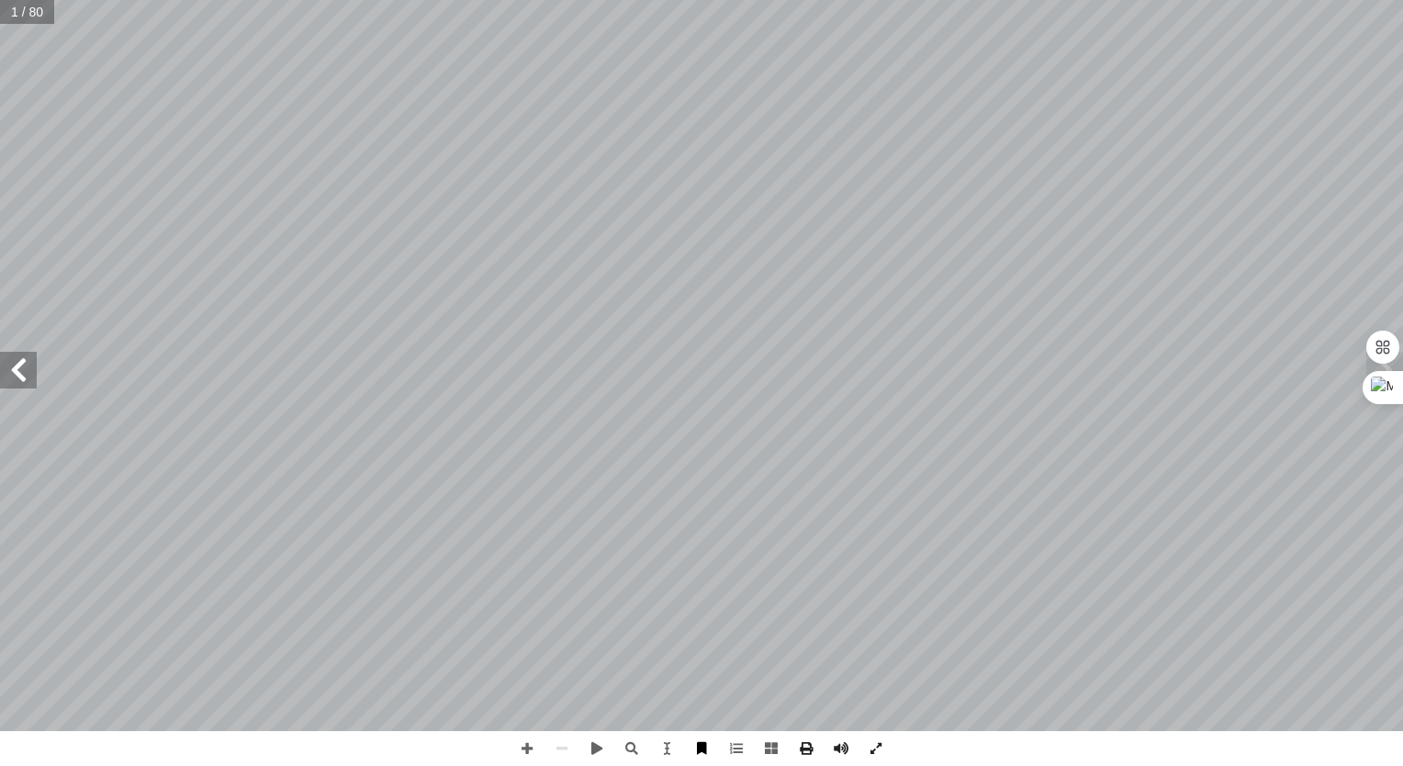
click at [705, 756] on span at bounding box center [701, 748] width 35 height 35
click at [595, 754] on span at bounding box center [596, 748] width 35 height 35
click at [596, 747] on span at bounding box center [596, 748] width 35 height 35
click at [769, 753] on span at bounding box center [771, 748] width 35 height 35
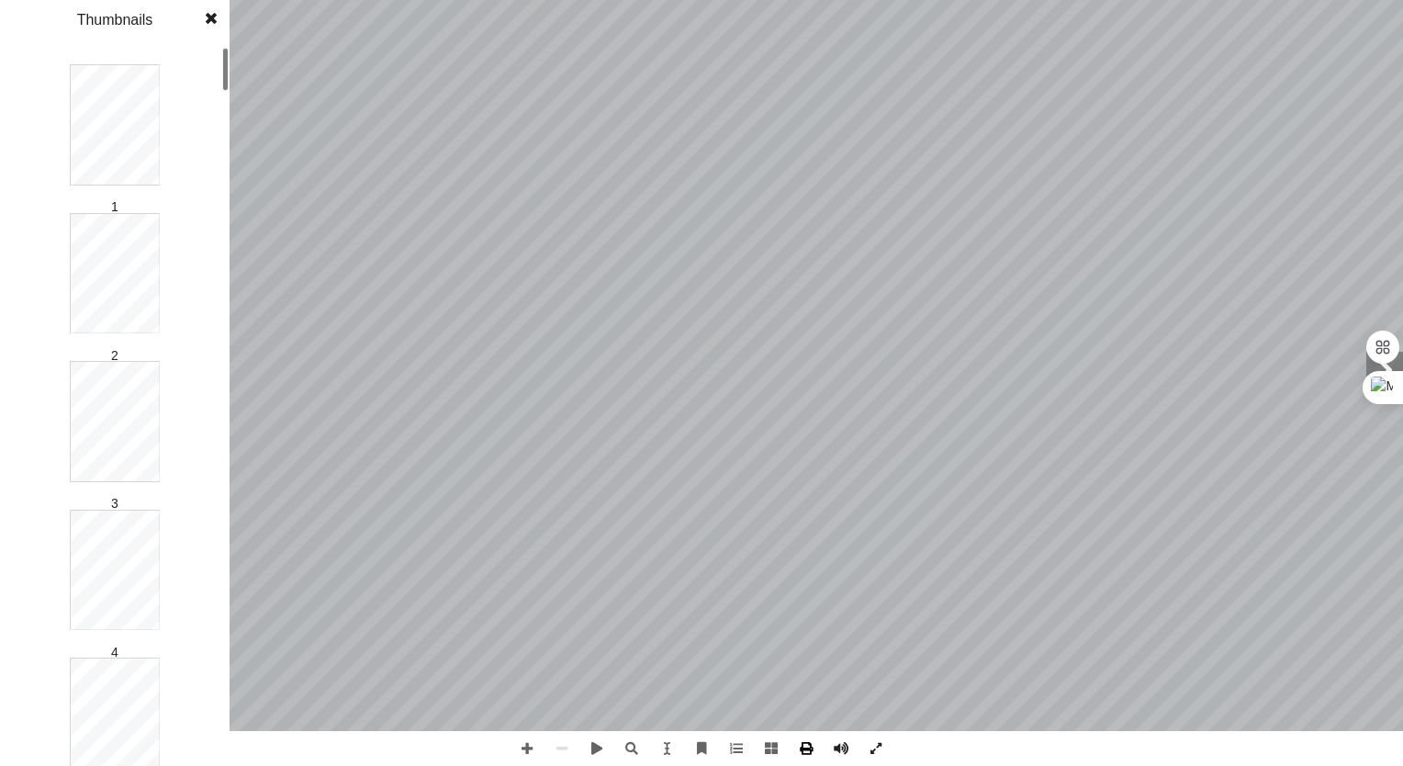
click at [809, 744] on span at bounding box center [806, 748] width 35 height 35
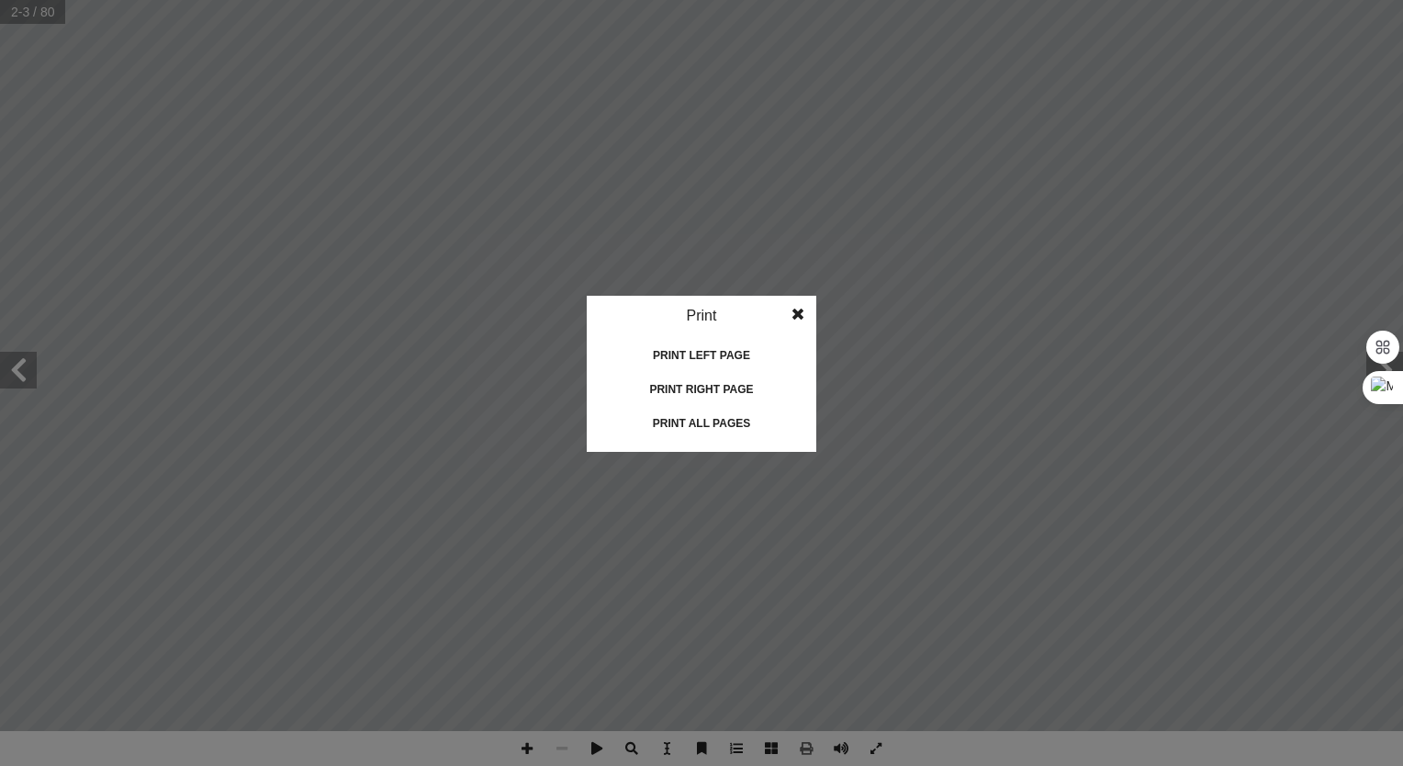
click at [716, 358] on div "Print left page" at bounding box center [702, 355] width 184 height 29
click at [698, 431] on div "Print all pages" at bounding box center [702, 423] width 184 height 29
